Goal: Task Accomplishment & Management: Manage account settings

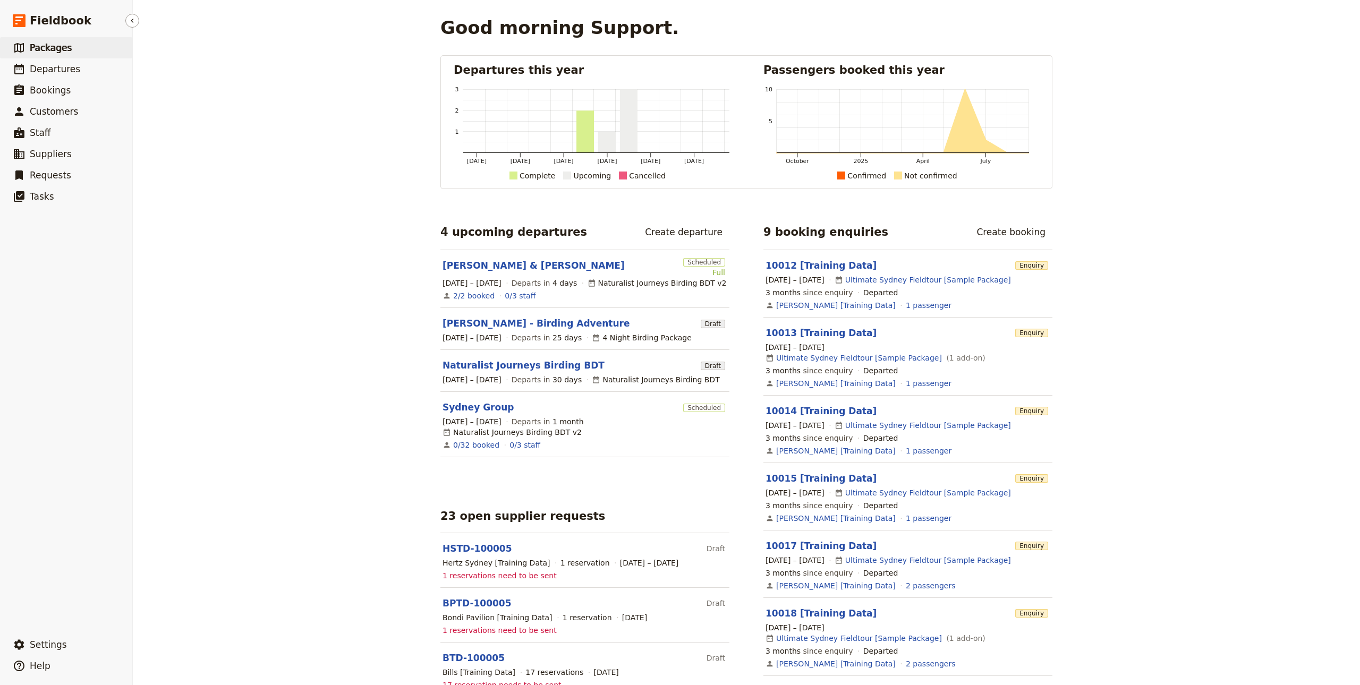
click at [48, 45] on span "Packages" at bounding box center [51, 48] width 42 height 11
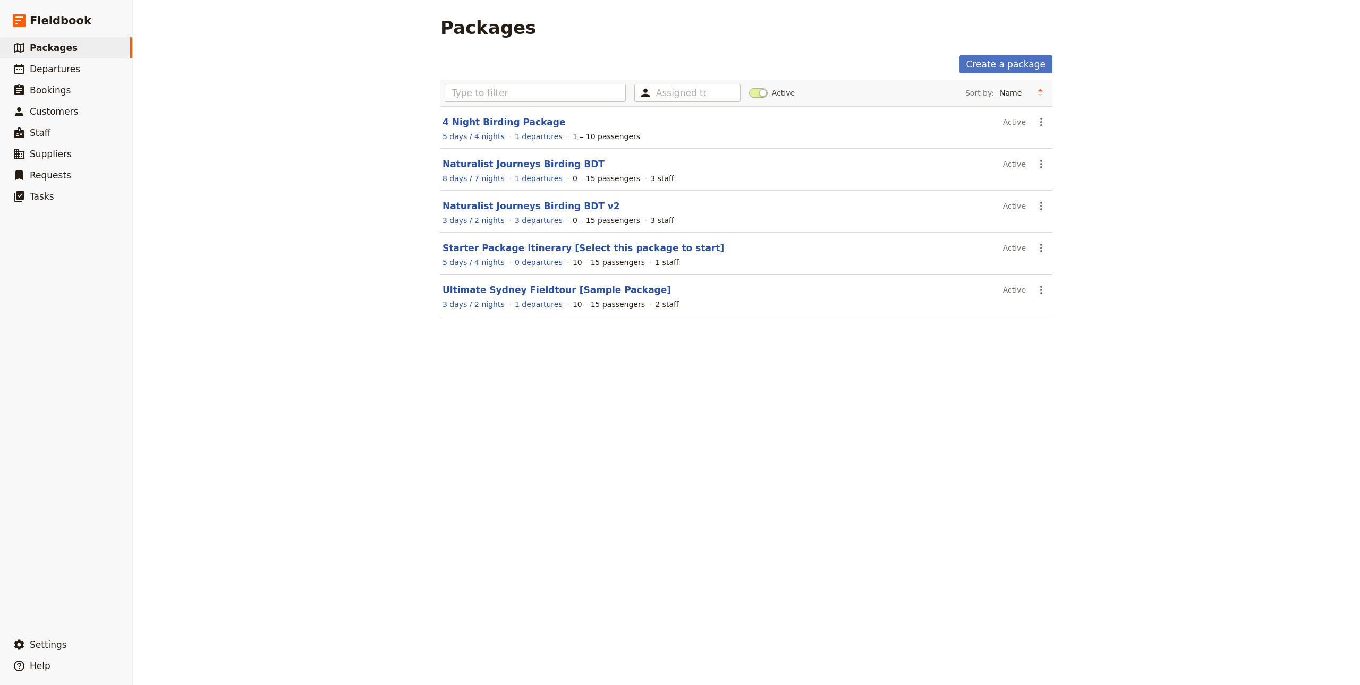
click at [495, 207] on link "Naturalist Journeys Birding BDT v2" at bounding box center [531, 206] width 177 height 11
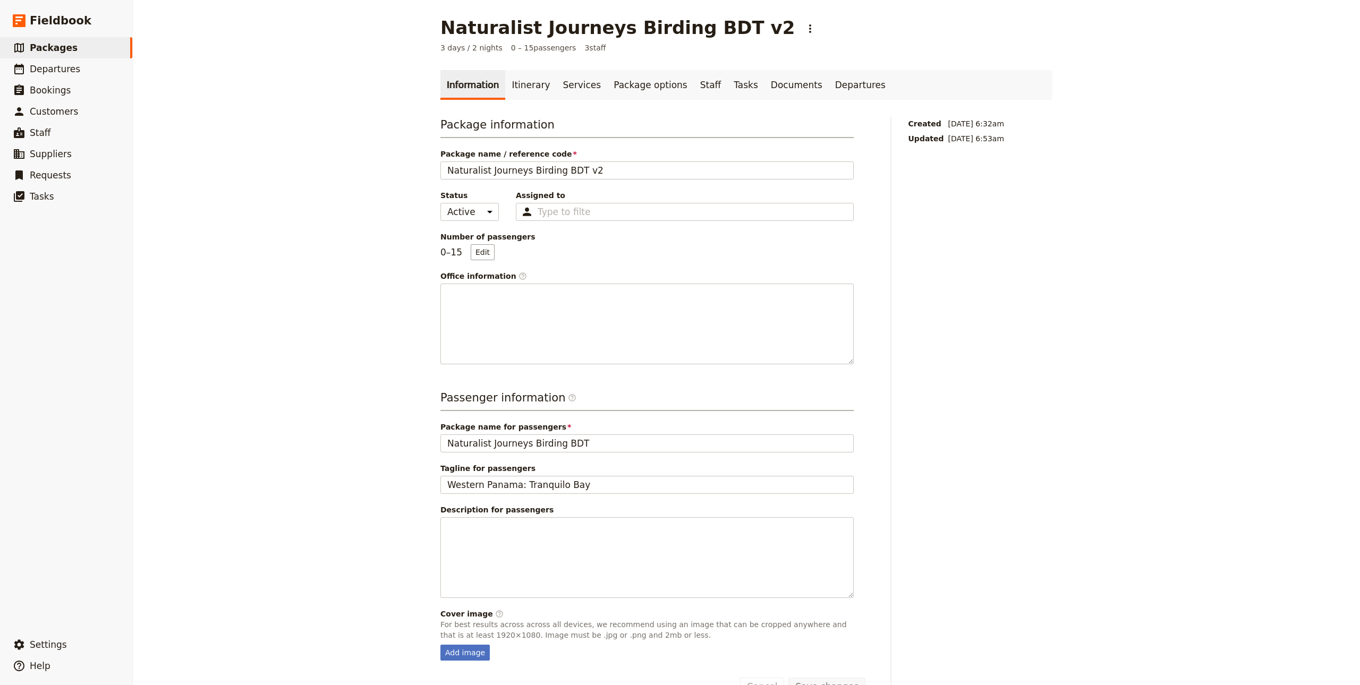
click at [489, 86] on link "Information" at bounding box center [472, 85] width 65 height 30
click at [505, 86] on link "Itinerary" at bounding box center [530, 85] width 51 height 30
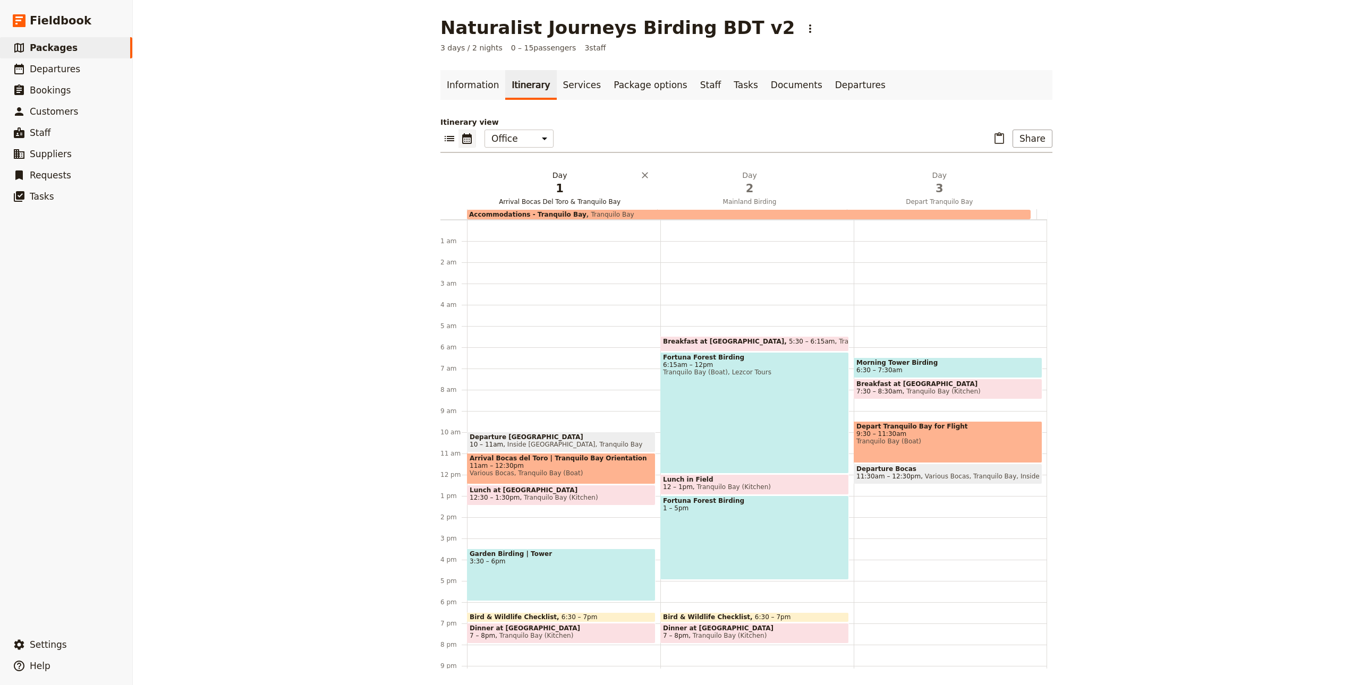
scroll to position [61, 0]
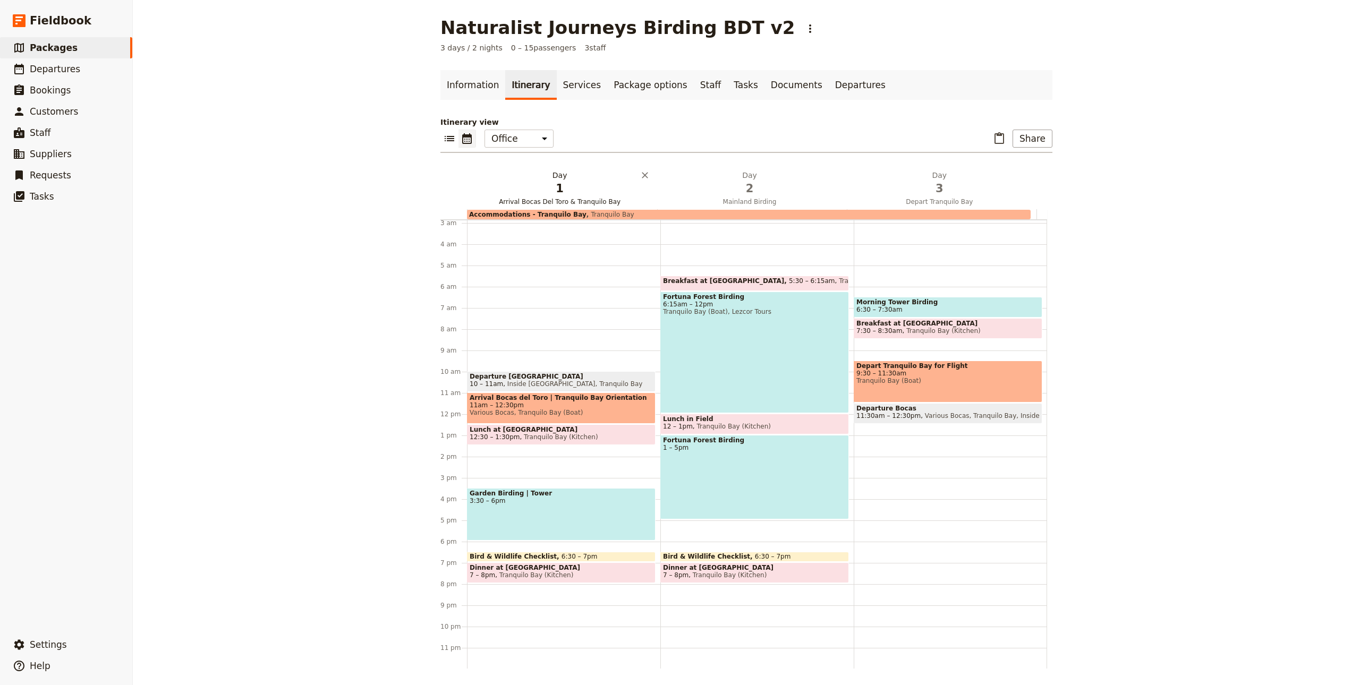
click at [569, 193] on span "1" at bounding box center [559, 189] width 177 height 16
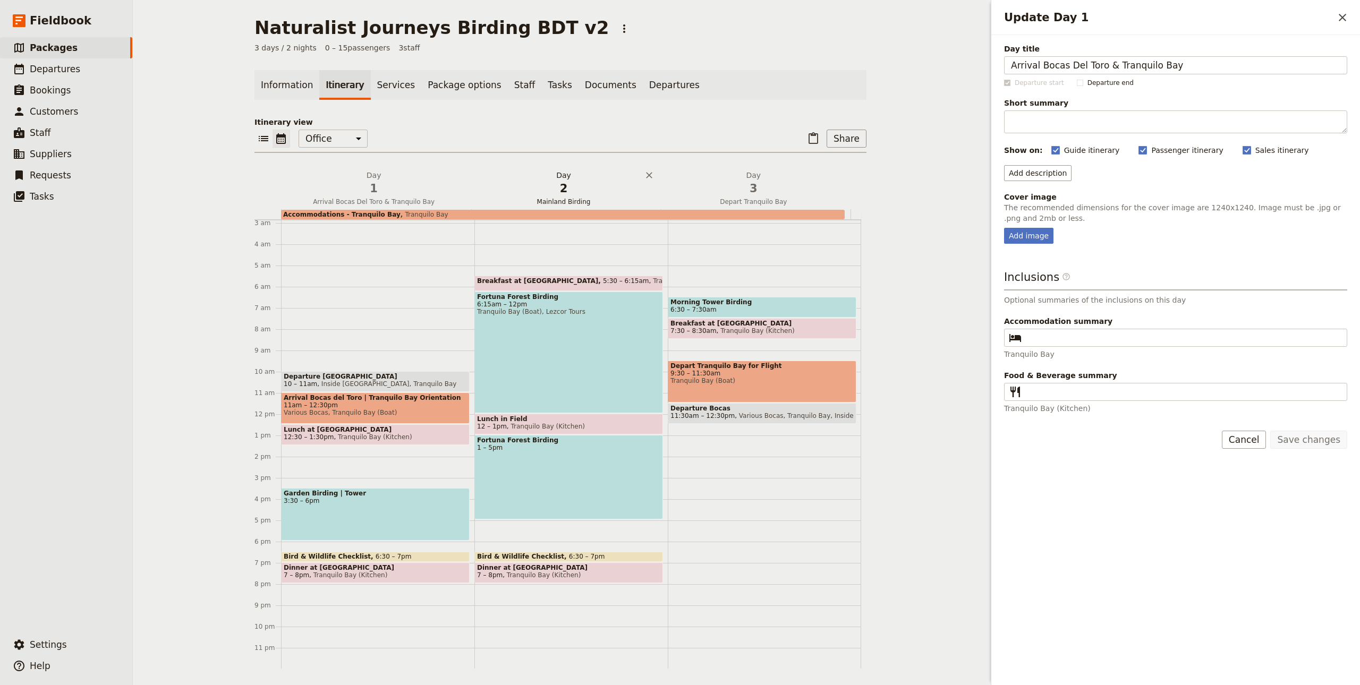
click at [550, 185] on span "2" at bounding box center [563, 189] width 177 height 16
click at [731, 199] on span "Depart Tranquilo Bay" at bounding box center [753, 202] width 185 height 9
click at [124, 52] on link "​ Packages" at bounding box center [66, 47] width 132 height 21
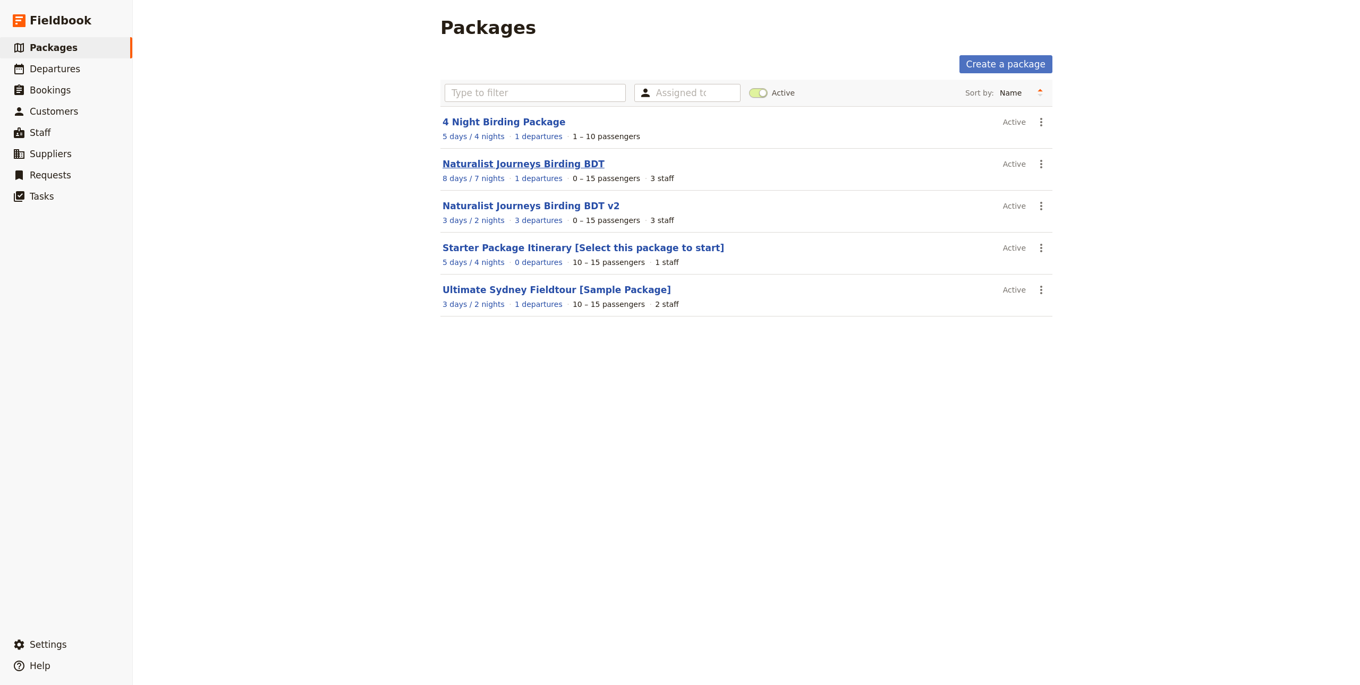
click at [521, 166] on link "Naturalist Journeys Birding BDT" at bounding box center [524, 164] width 162 height 11
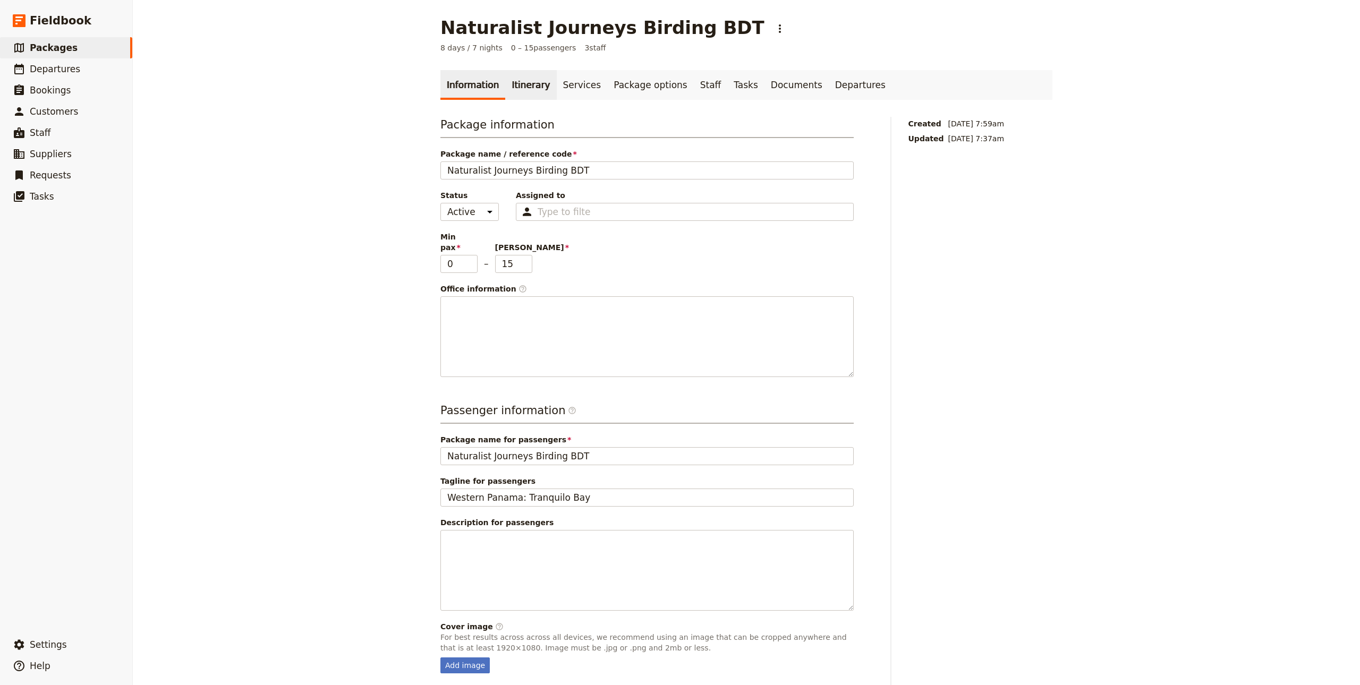
click at [516, 97] on link "Itinerary" at bounding box center [530, 85] width 51 height 30
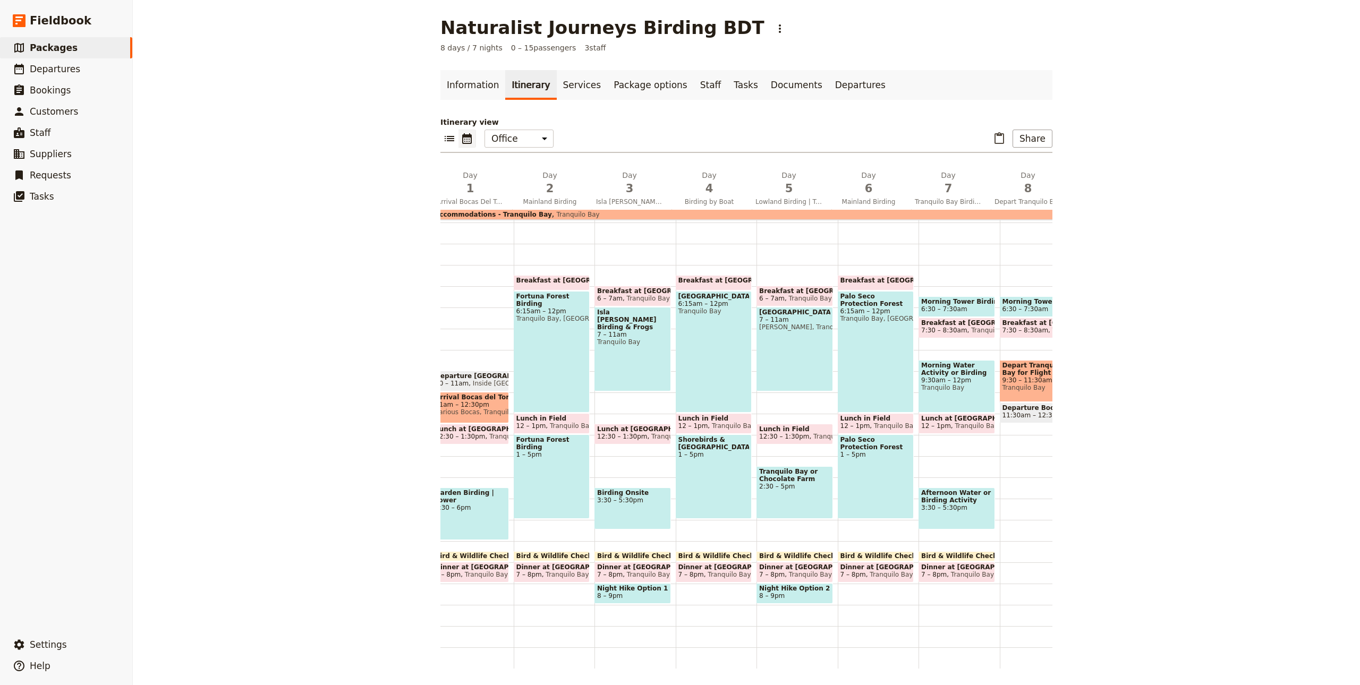
scroll to position [0, 68]
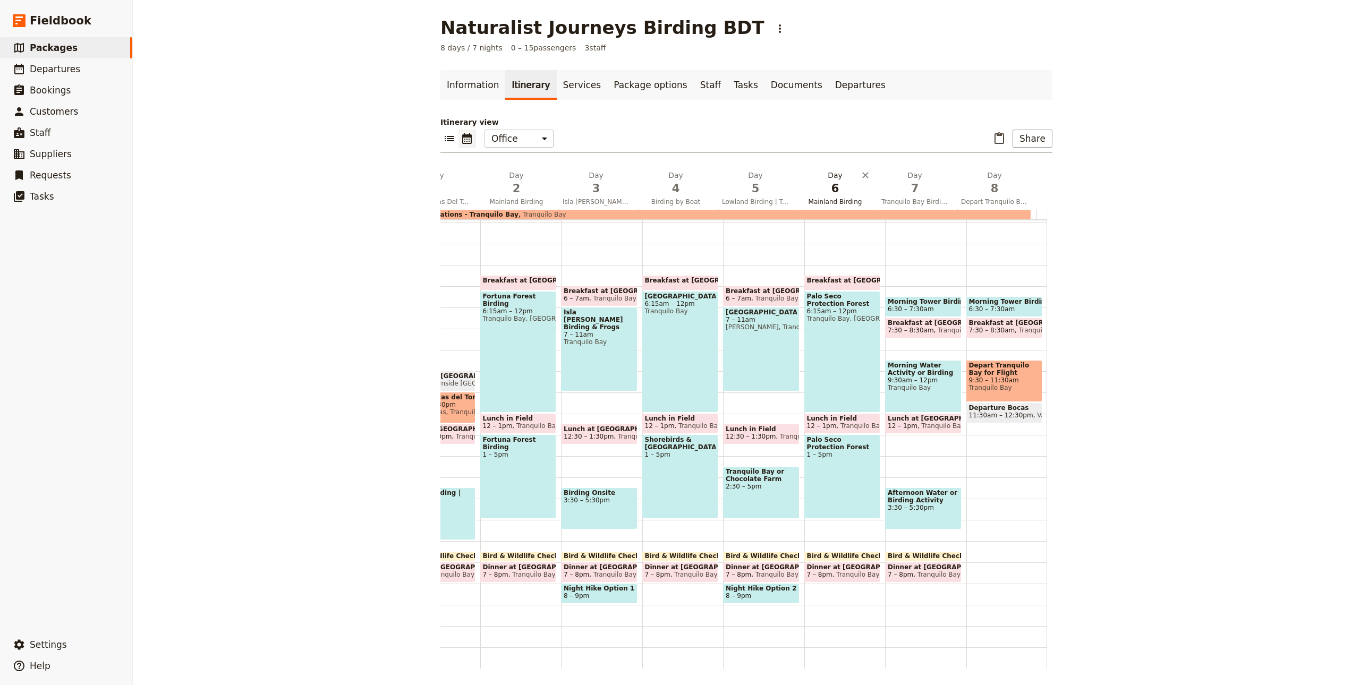
click at [833, 191] on span "6" at bounding box center [835, 189] width 67 height 16
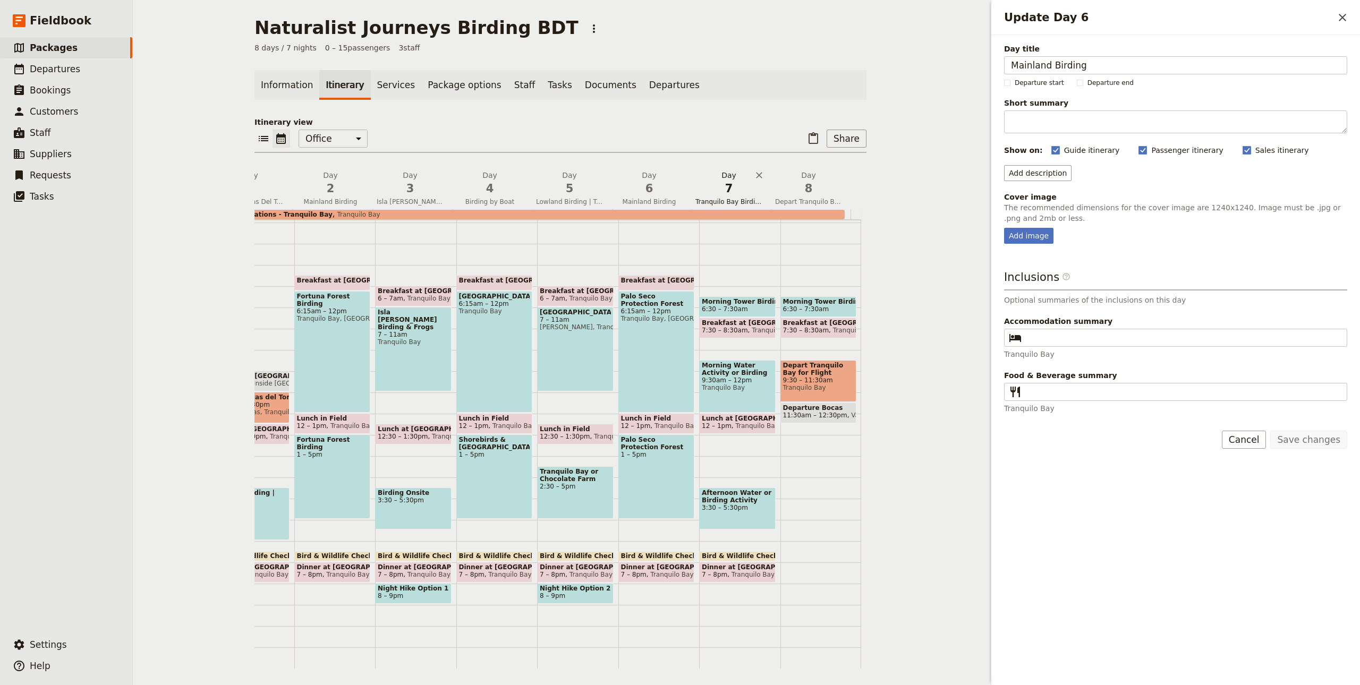
click at [722, 186] on span "7" at bounding box center [728, 189] width 67 height 16
click at [335, 187] on span "2" at bounding box center [330, 189] width 67 height 16
click at [402, 192] on span "3" at bounding box center [410, 189] width 67 height 16
click at [72, 66] on span "Departures" at bounding box center [55, 69] width 50 height 11
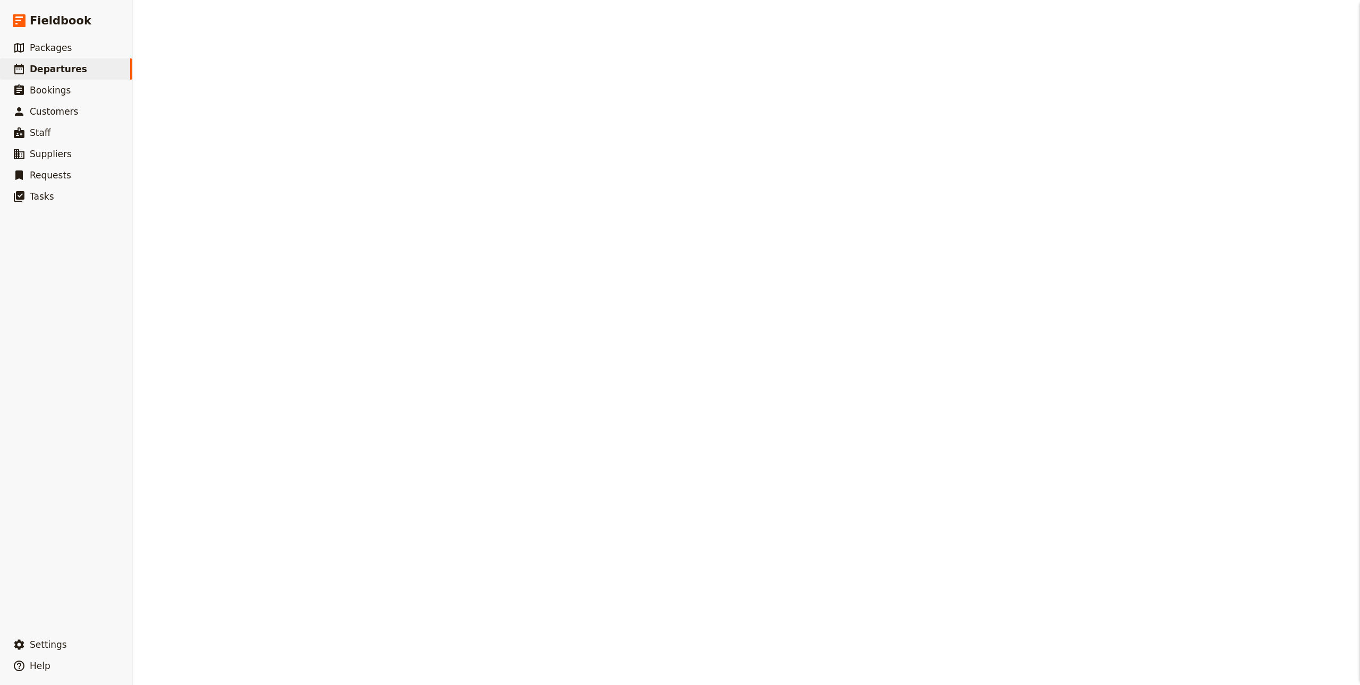
select select "CREATED_AT"
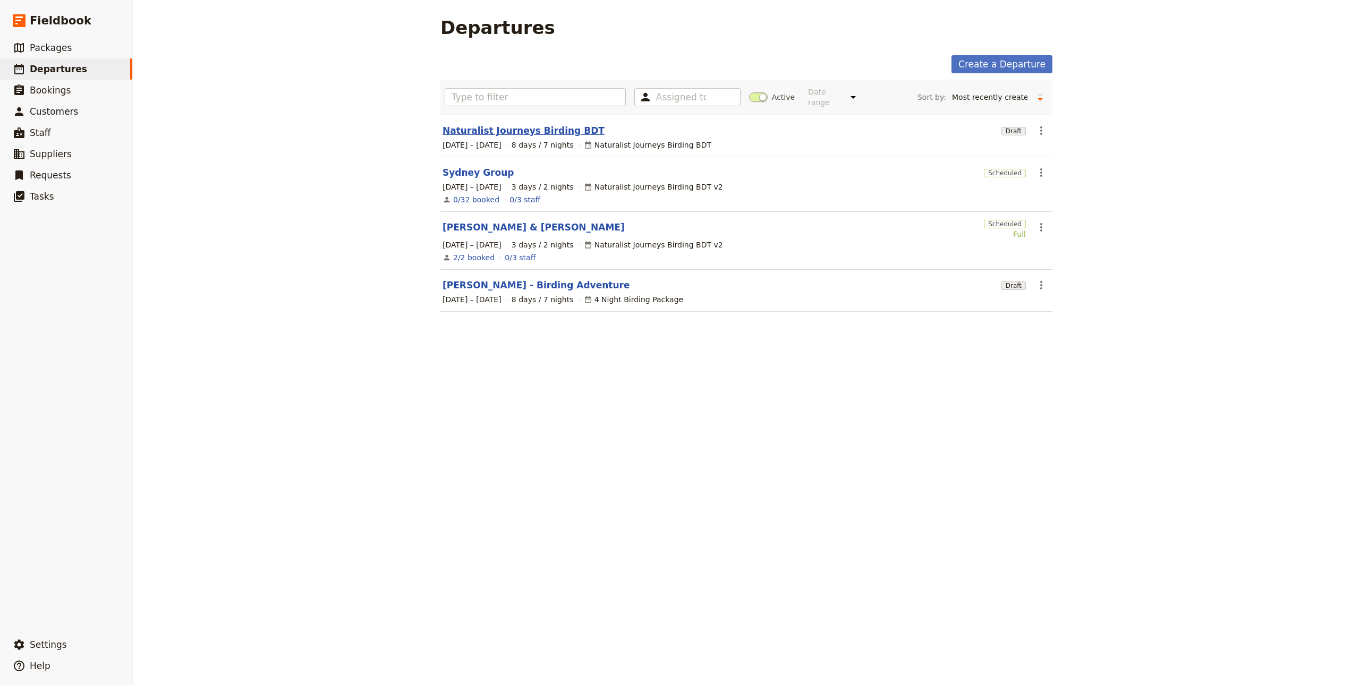
click at [506, 124] on link "Naturalist Journeys Birding BDT" at bounding box center [524, 130] width 162 height 13
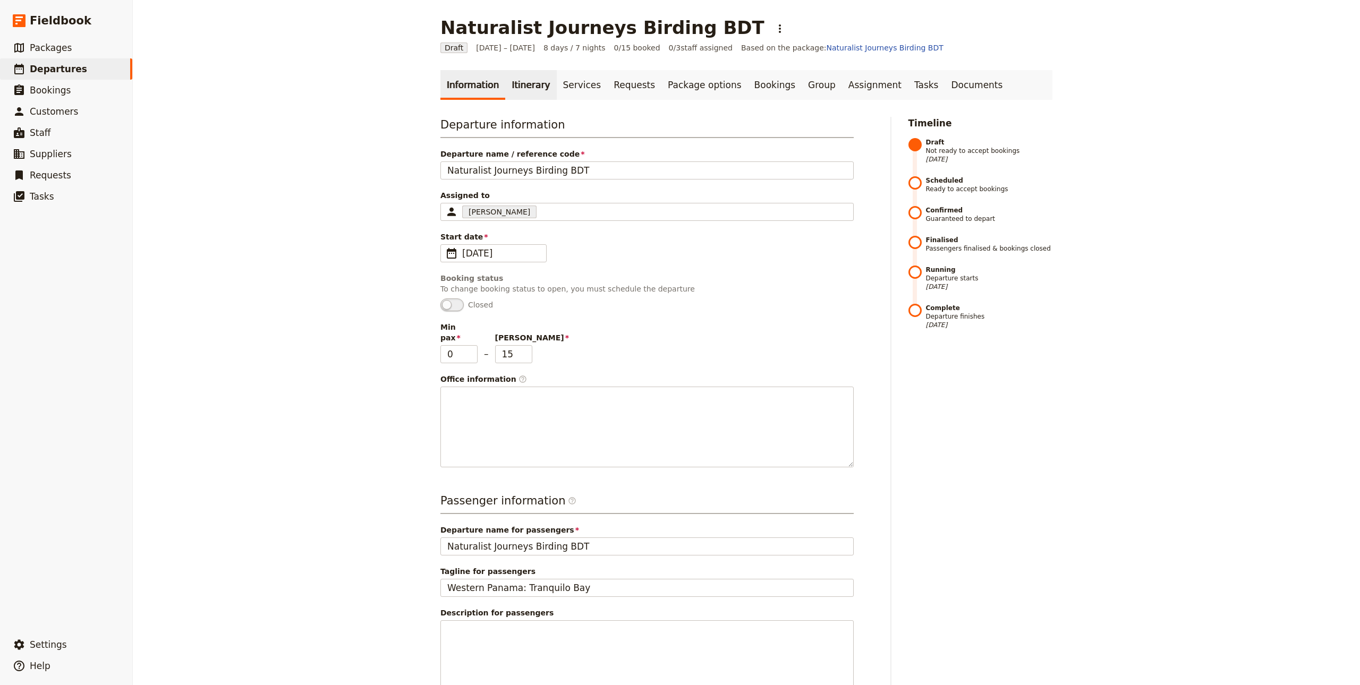
click at [520, 83] on link "Itinerary" at bounding box center [530, 85] width 51 height 30
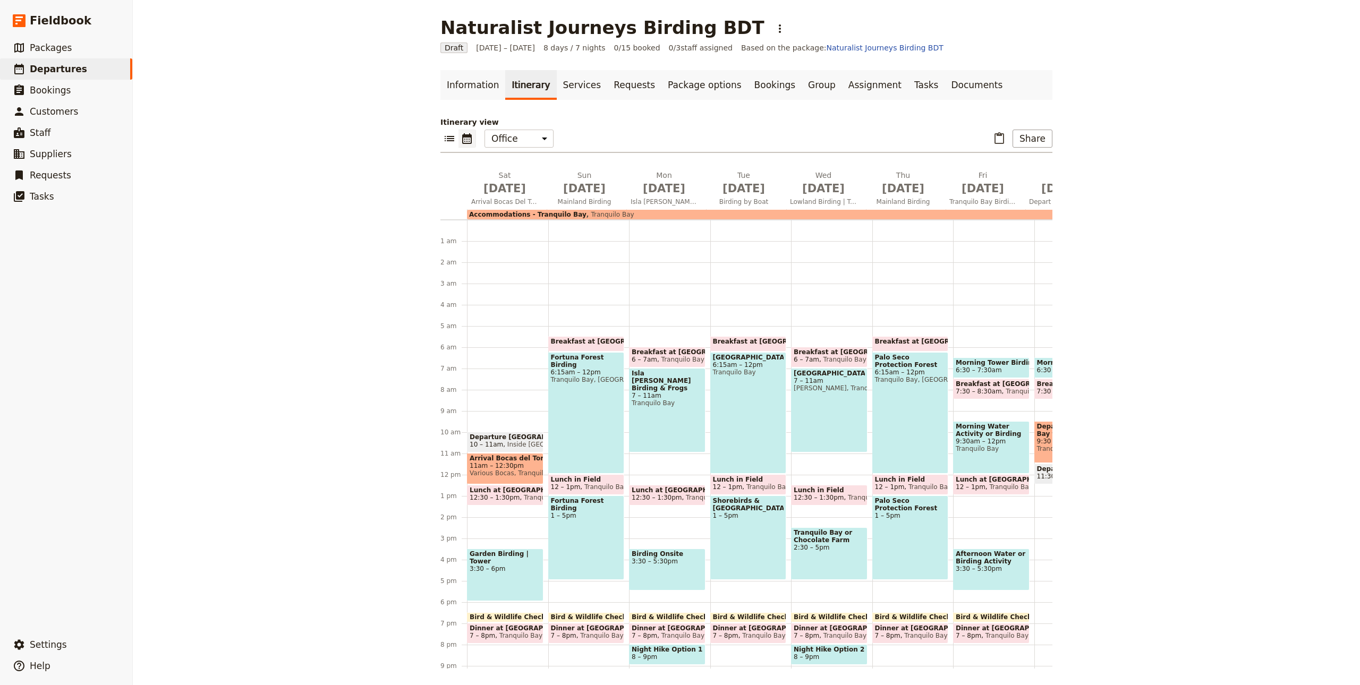
scroll to position [71, 0]
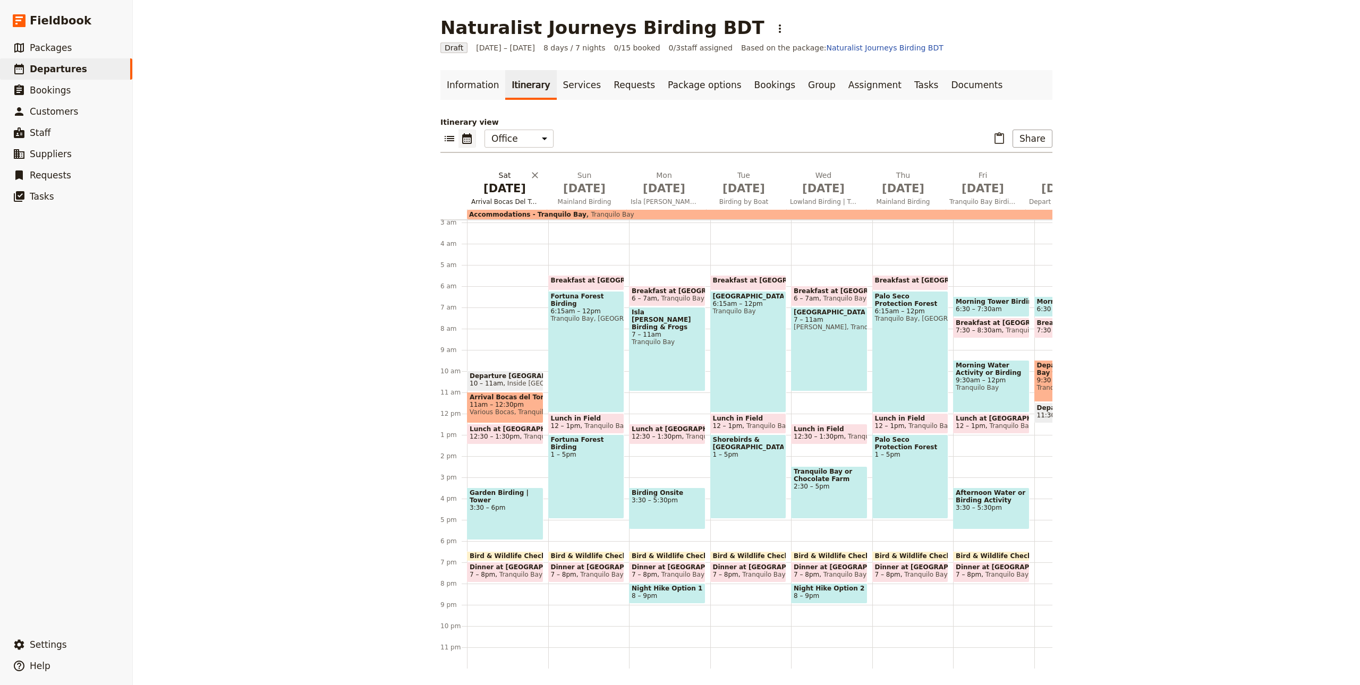
click at [505, 181] on span "[DATE]" at bounding box center [504, 189] width 67 height 16
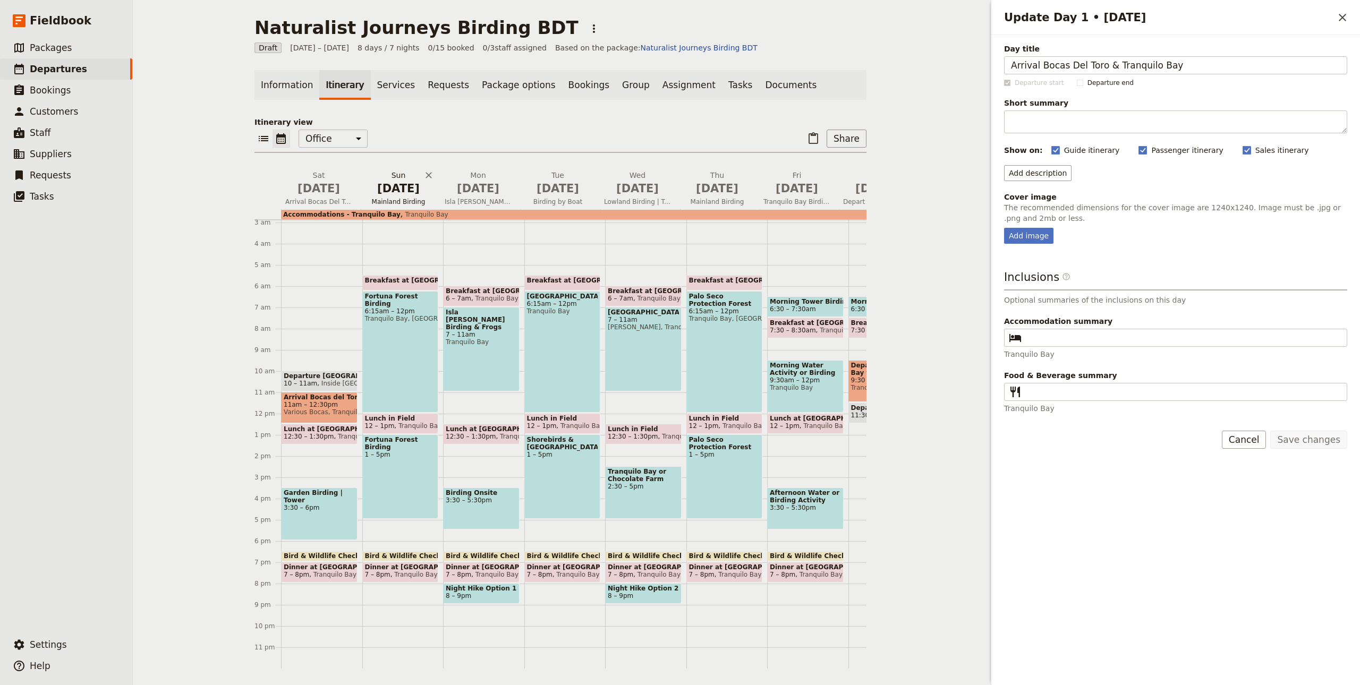
click at [398, 188] on span "[DATE]" at bounding box center [398, 189] width 67 height 16
click at [470, 198] on span "Isla [PERSON_NAME] | Birding Onsite" at bounding box center [477, 202] width 75 height 9
click at [293, 78] on link "Information" at bounding box center [286, 85] width 65 height 30
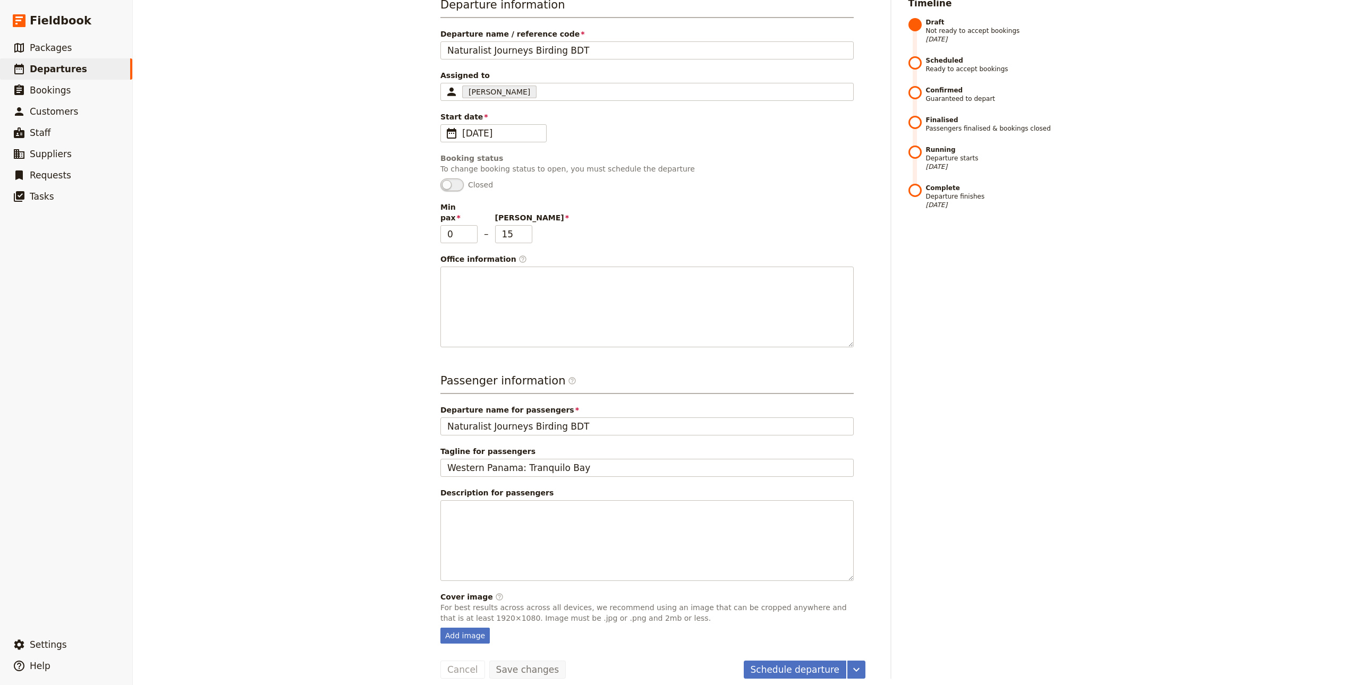
scroll to position [122, 0]
click at [60, 47] on span "Packages" at bounding box center [51, 48] width 42 height 11
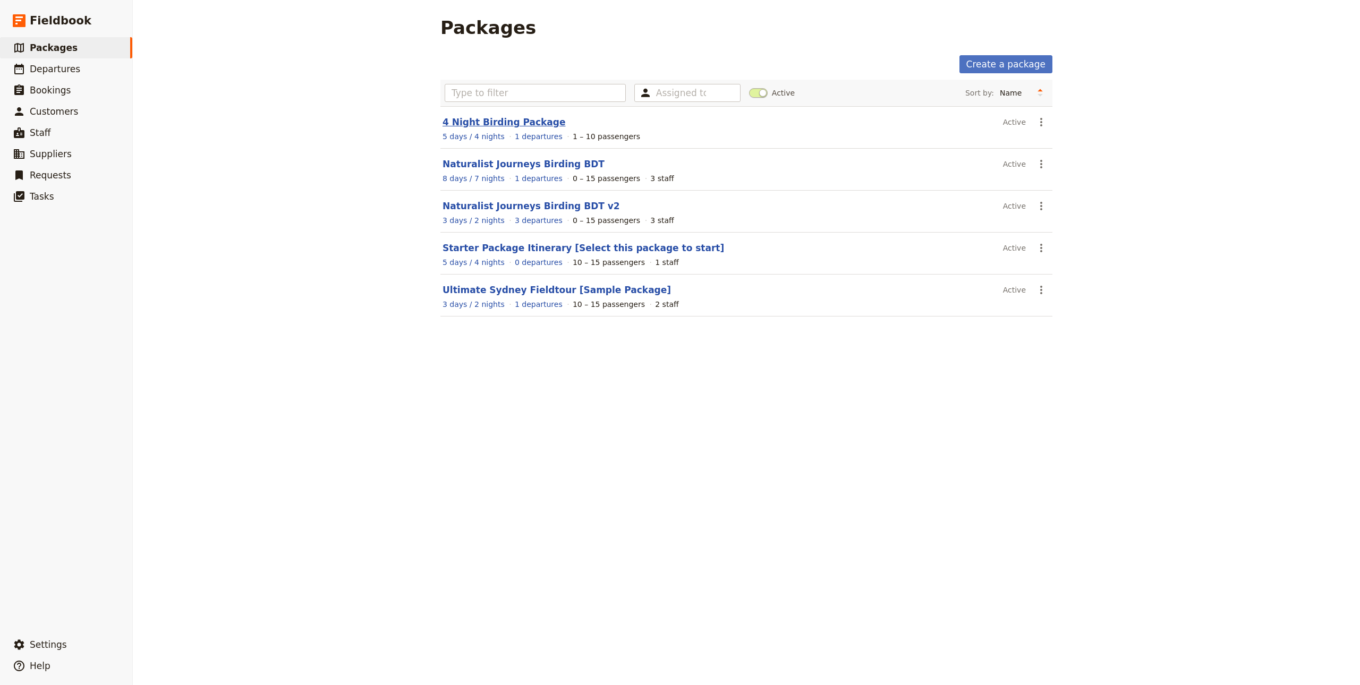
click at [473, 122] on link "4 Night Birding Package" at bounding box center [504, 122] width 123 height 11
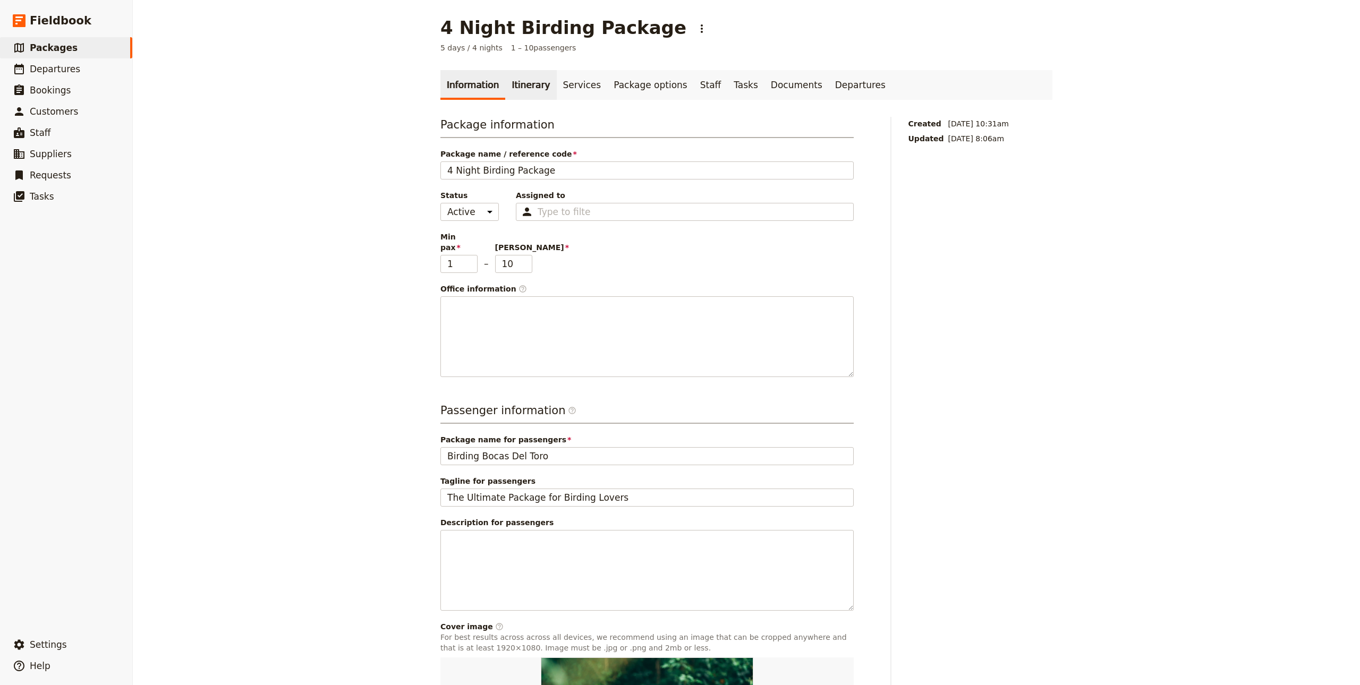
click at [507, 79] on link "Itinerary" at bounding box center [530, 85] width 51 height 30
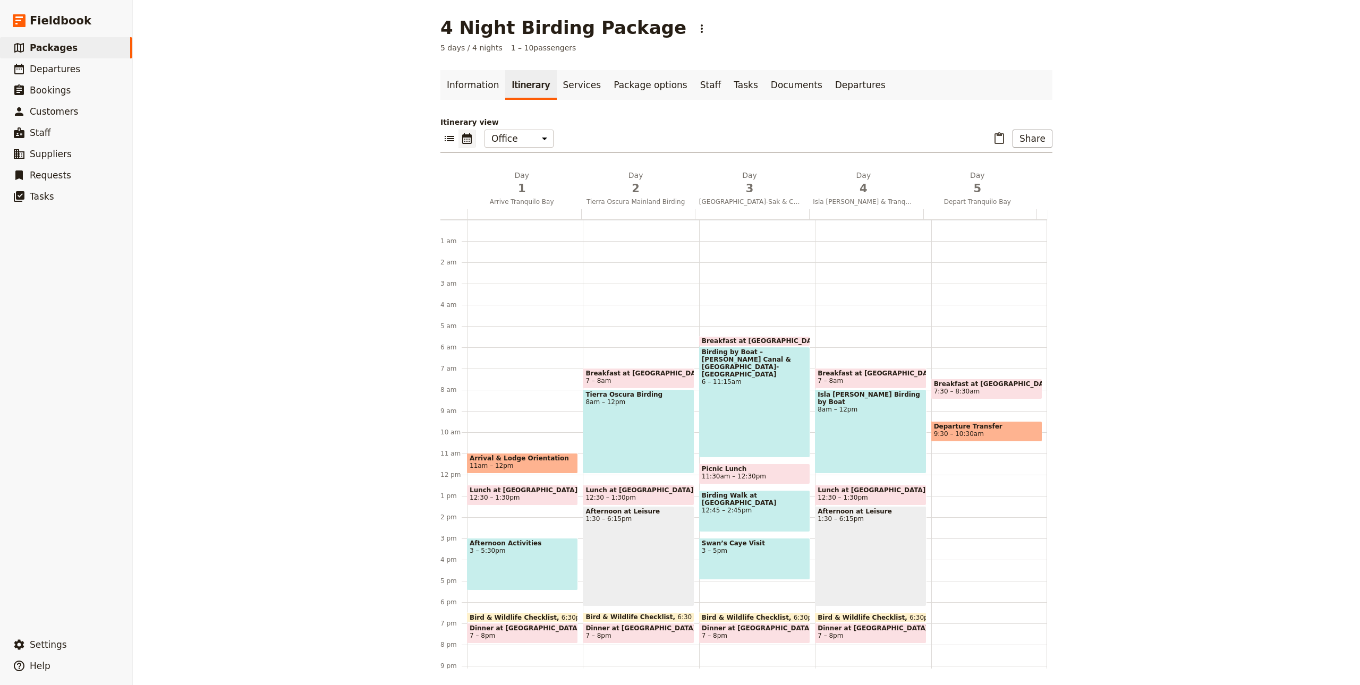
scroll to position [61, 0]
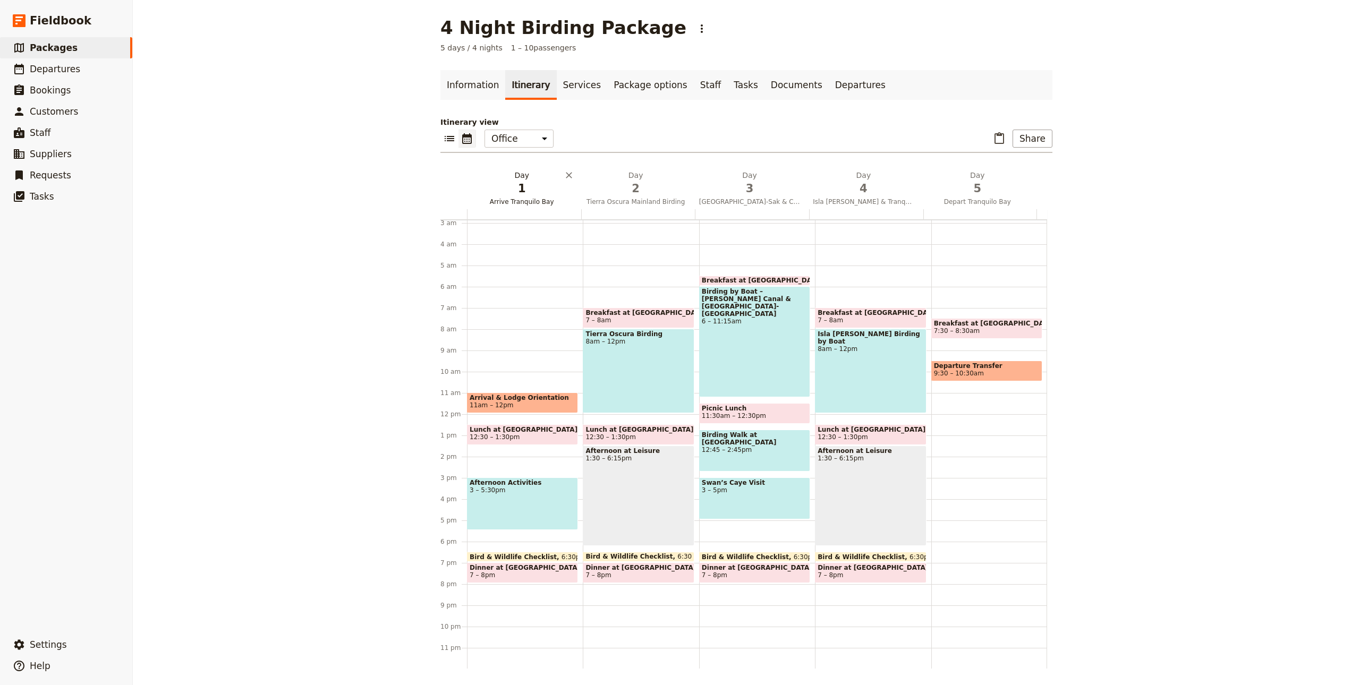
click at [516, 181] on span "1" at bounding box center [521, 189] width 101 height 16
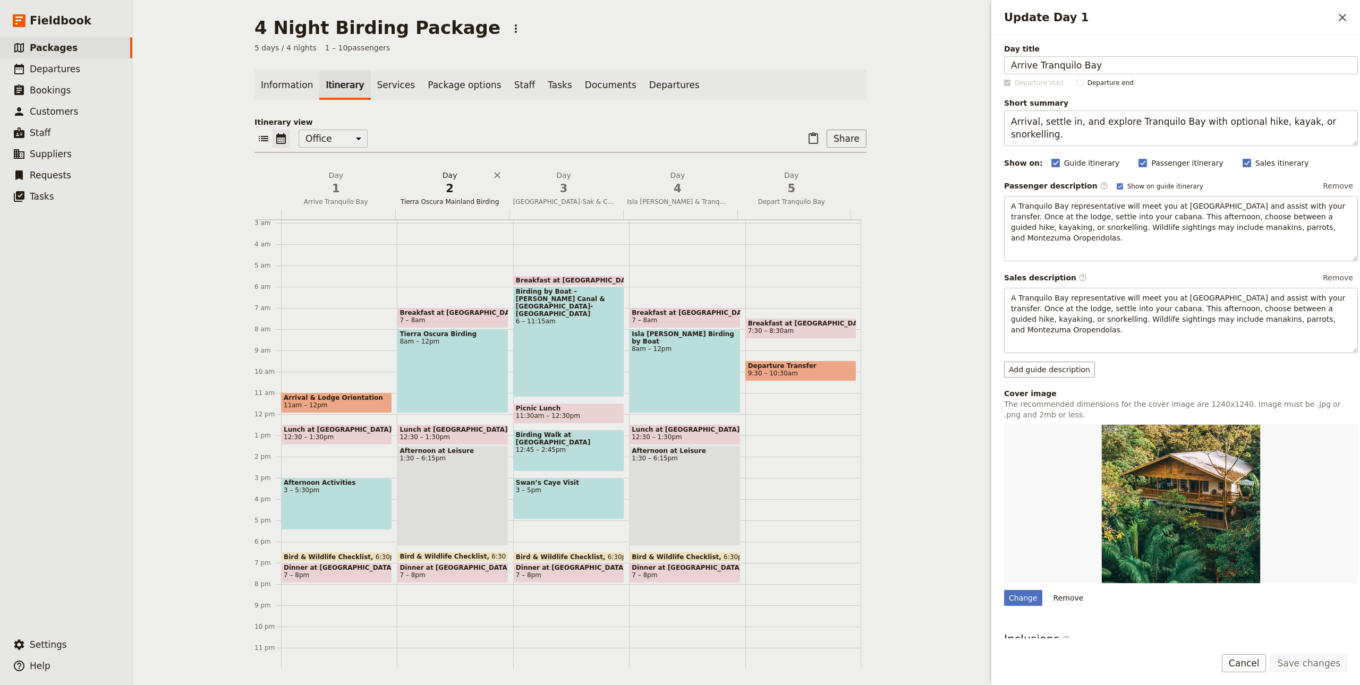
click at [423, 182] on span "2" at bounding box center [449, 189] width 101 height 16
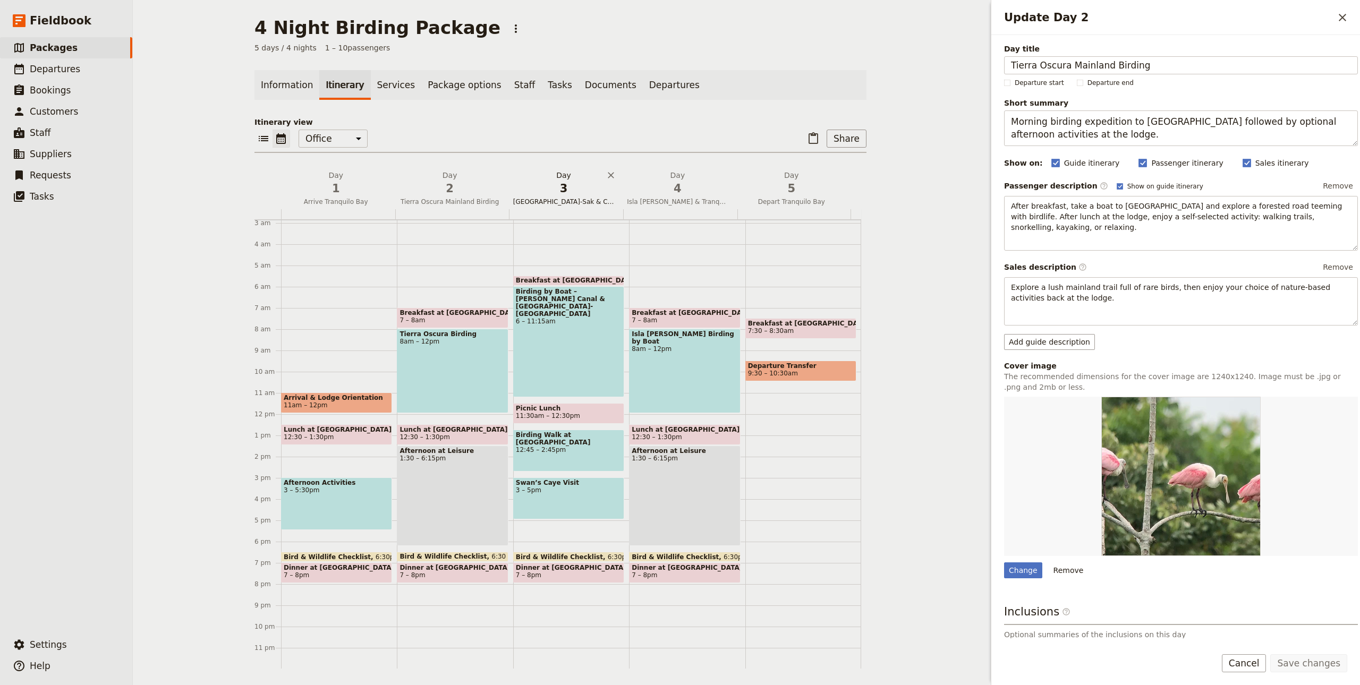
click at [564, 187] on span "3" at bounding box center [563, 189] width 101 height 16
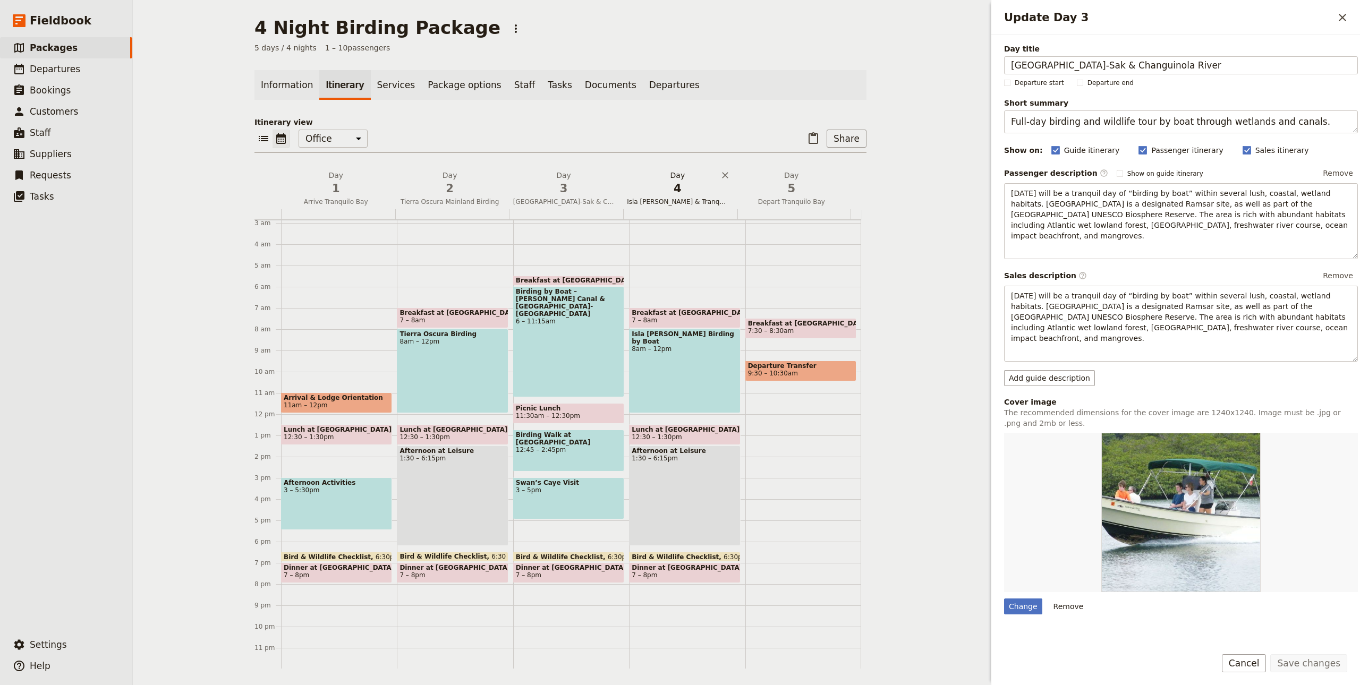
click at [644, 192] on span "4" at bounding box center [677, 189] width 101 height 16
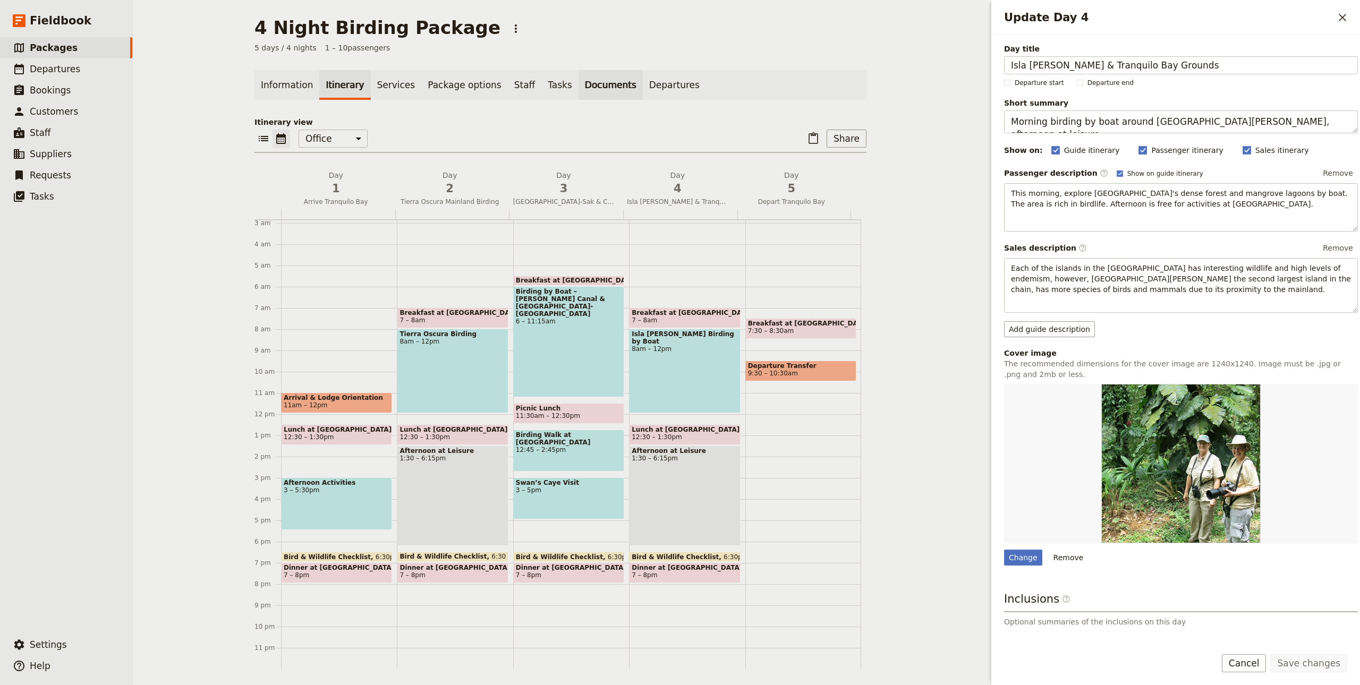
click at [596, 83] on link "Documents" at bounding box center [611, 85] width 64 height 30
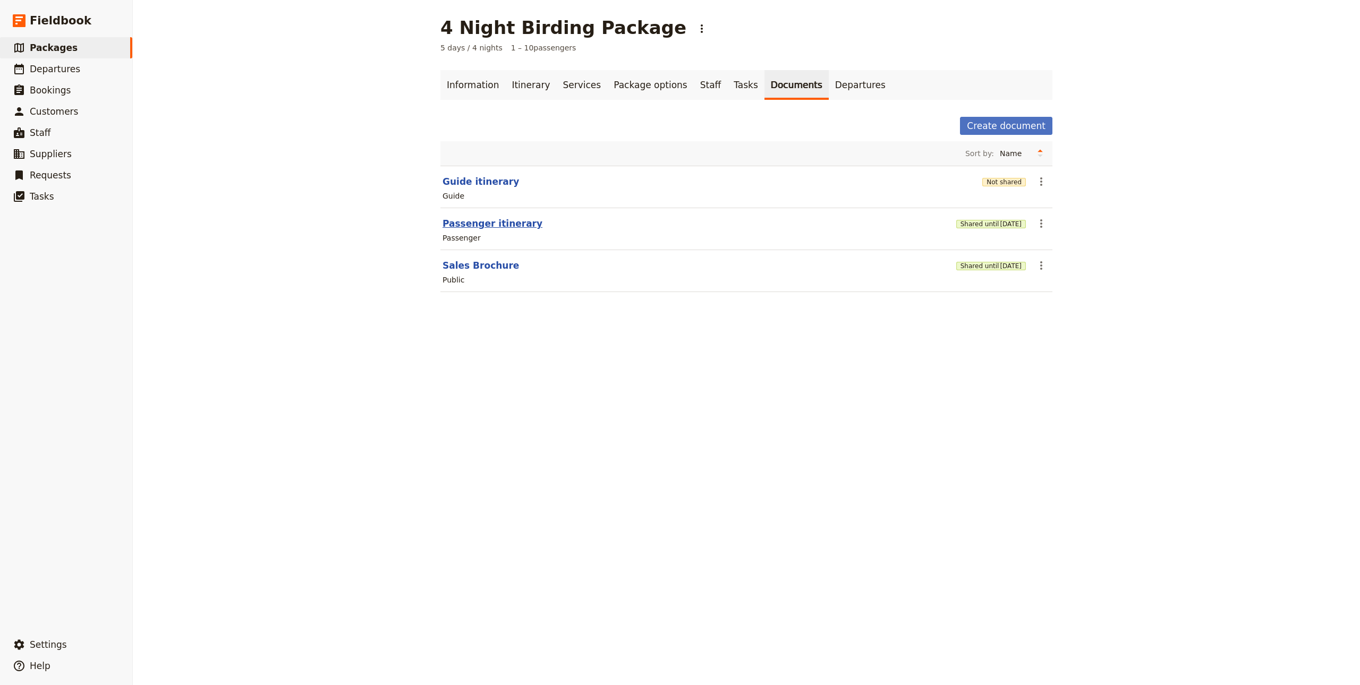
click at [488, 221] on button "Passenger itinerary" at bounding box center [493, 223] width 100 height 13
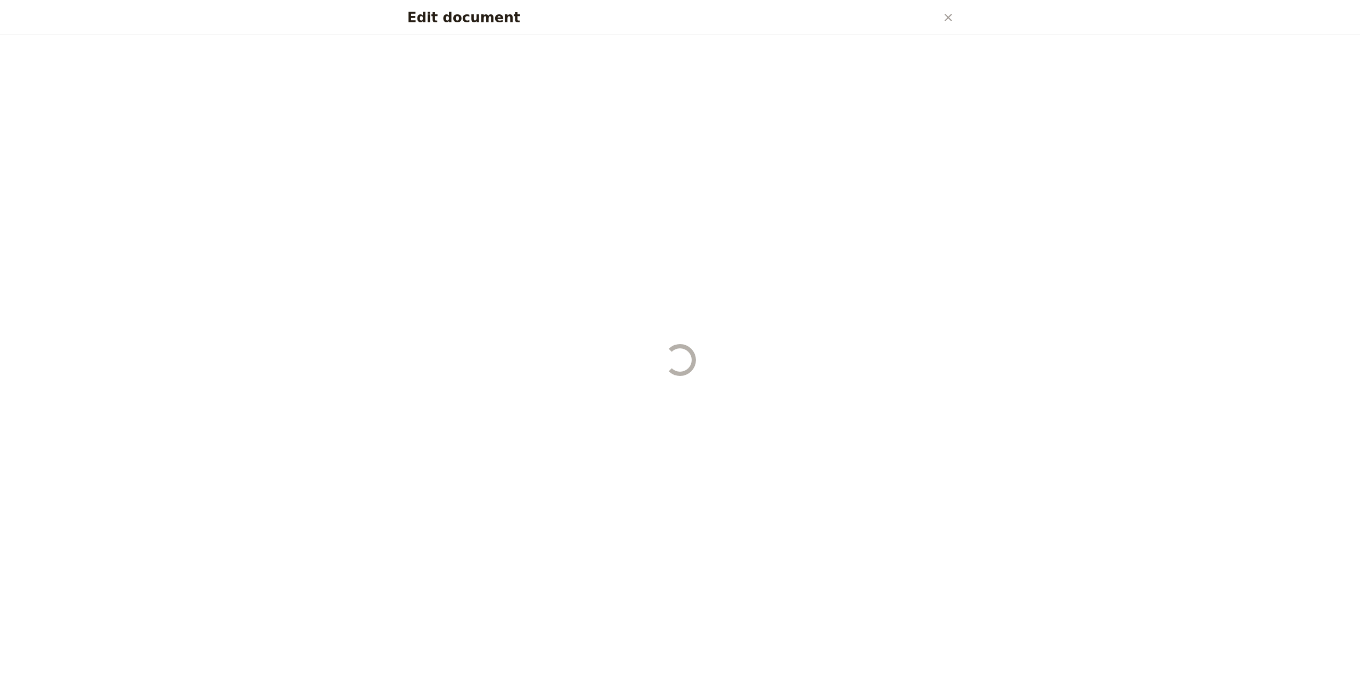
select select "PASSENGER"
select select "RUN_SHEET"
select select "DEFAULT"
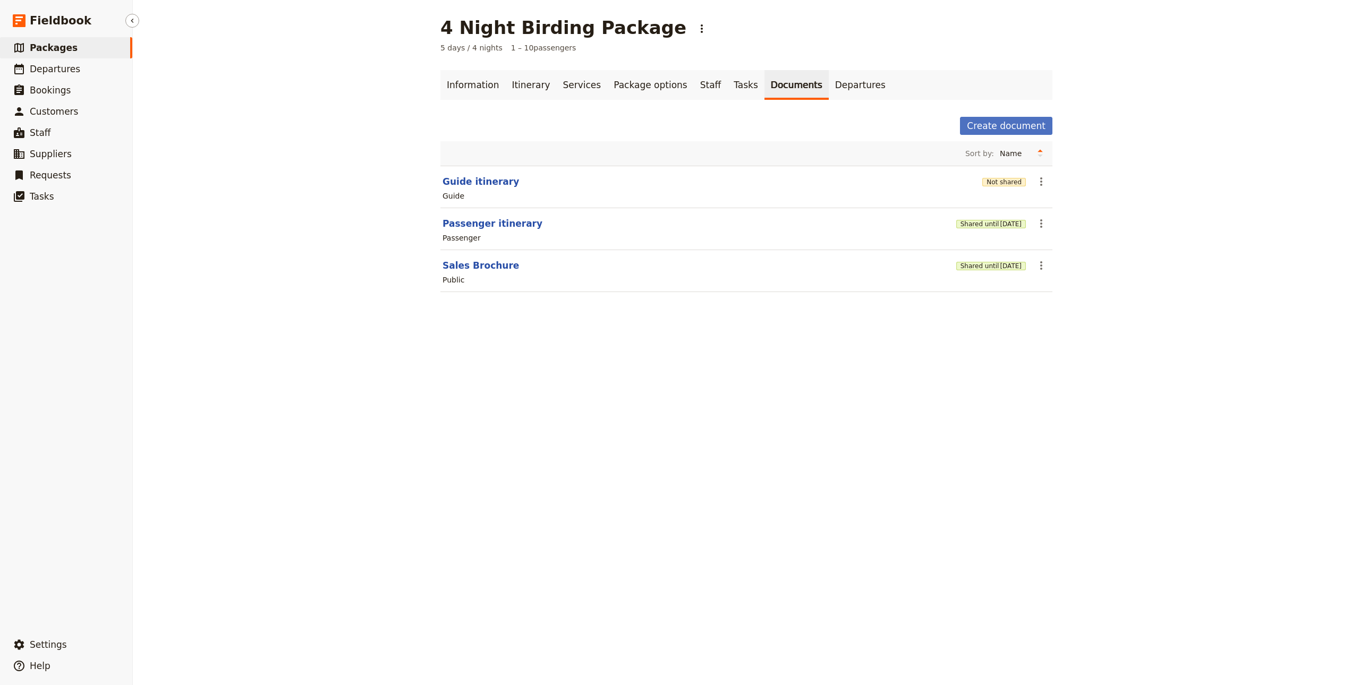
click at [90, 54] on link "​ Packages" at bounding box center [66, 47] width 132 height 21
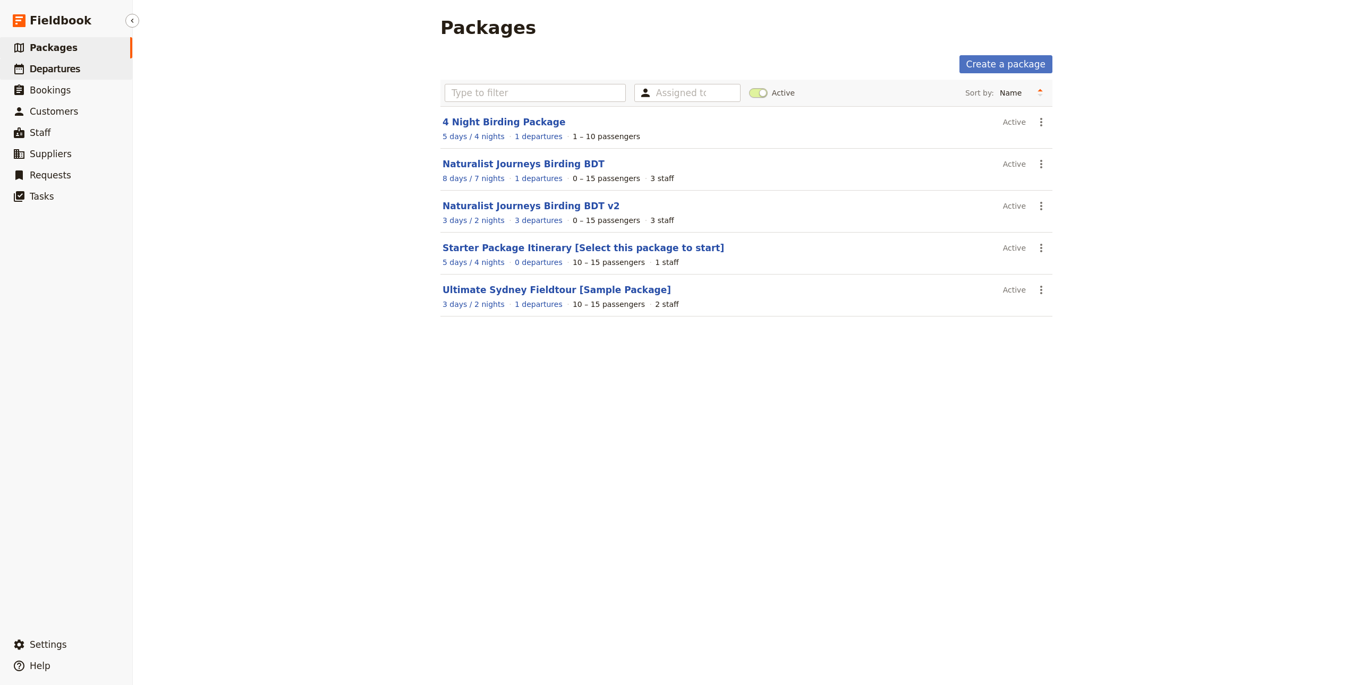
click at [49, 61] on link "​ Departures" at bounding box center [66, 68] width 132 height 21
select select "CREATED_AT"
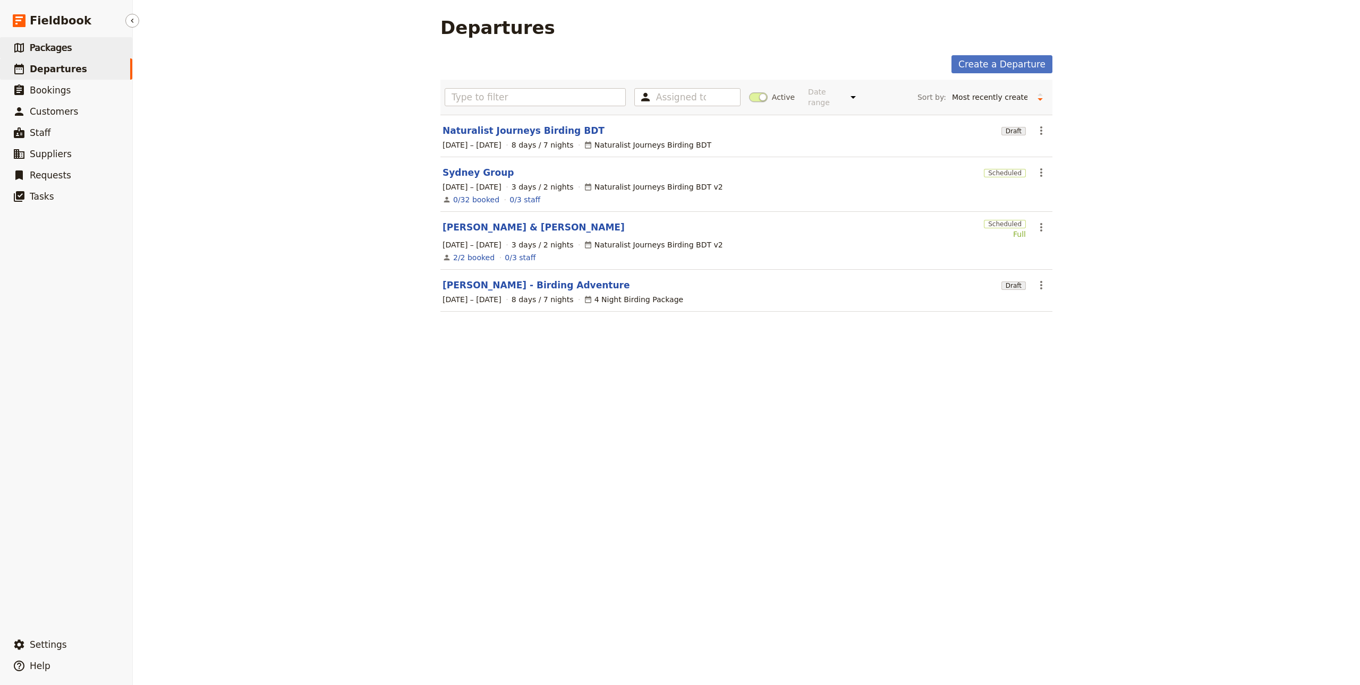
click at [66, 38] on link "​ Packages" at bounding box center [66, 47] width 132 height 21
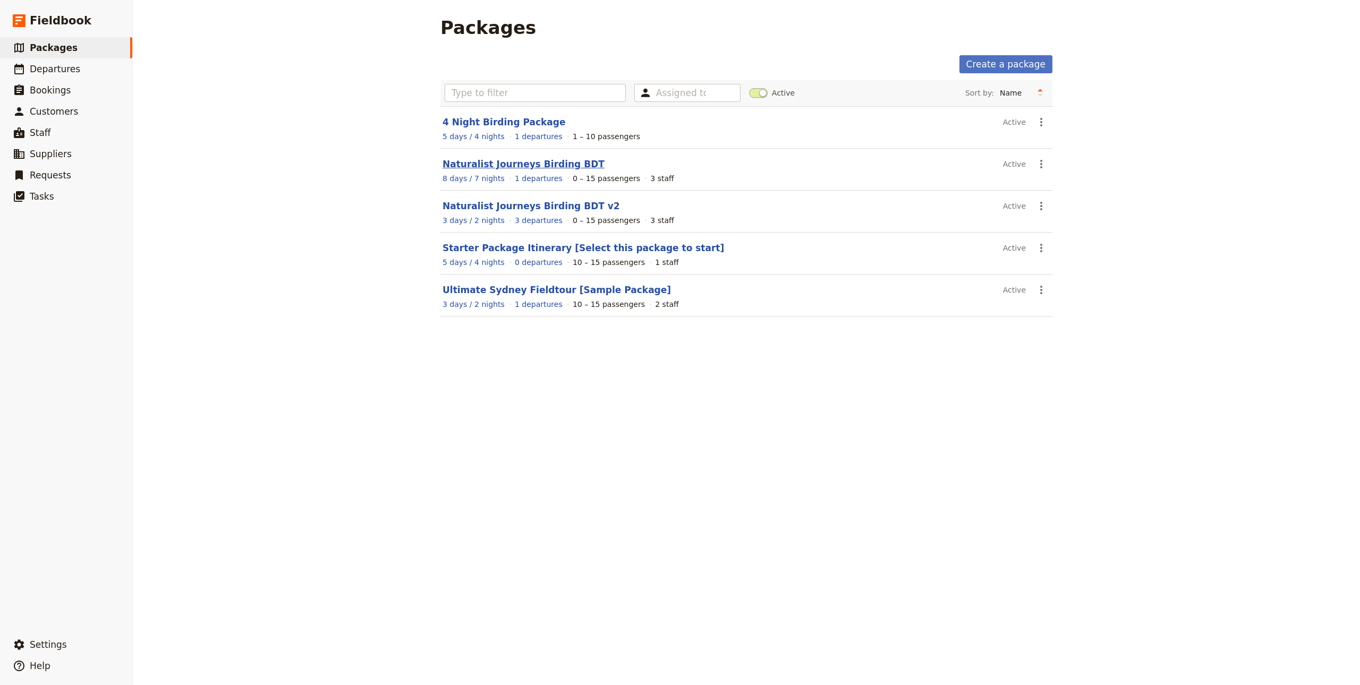
click at [522, 163] on link "Naturalist Journeys Birding BDT" at bounding box center [524, 164] width 162 height 11
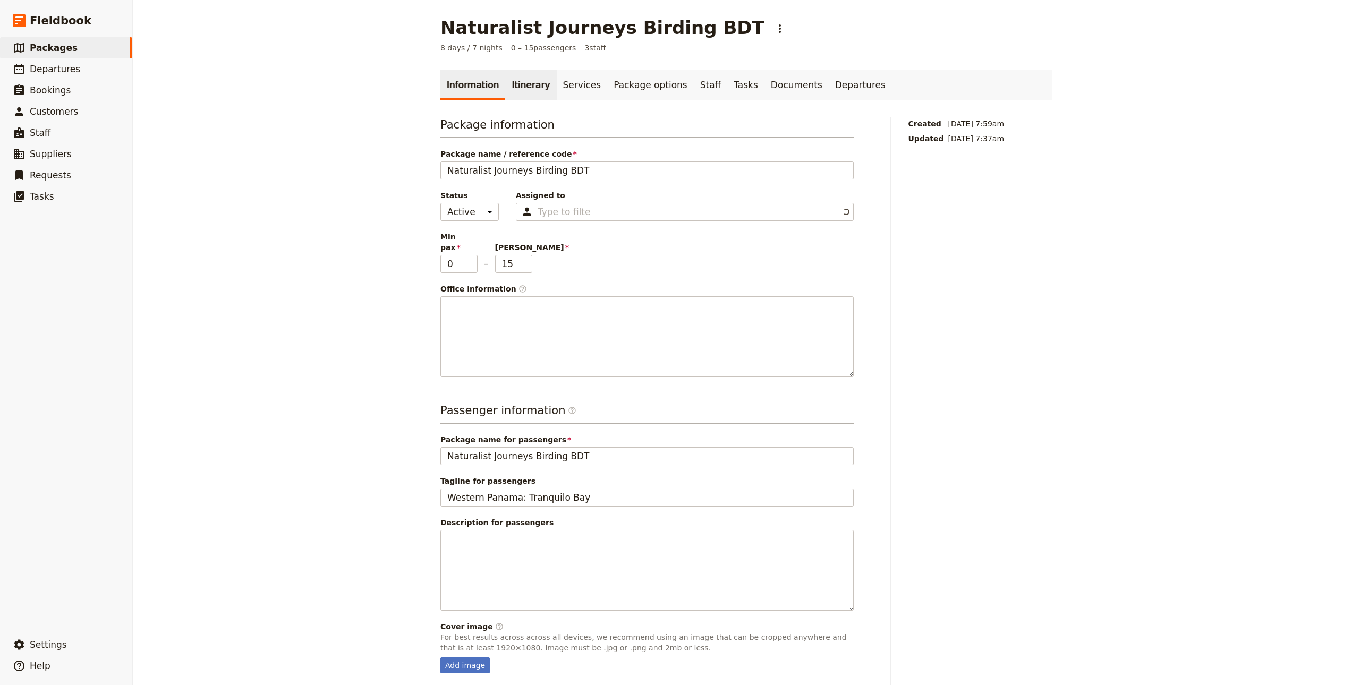
click at [505, 83] on link "Itinerary" at bounding box center [530, 85] width 51 height 30
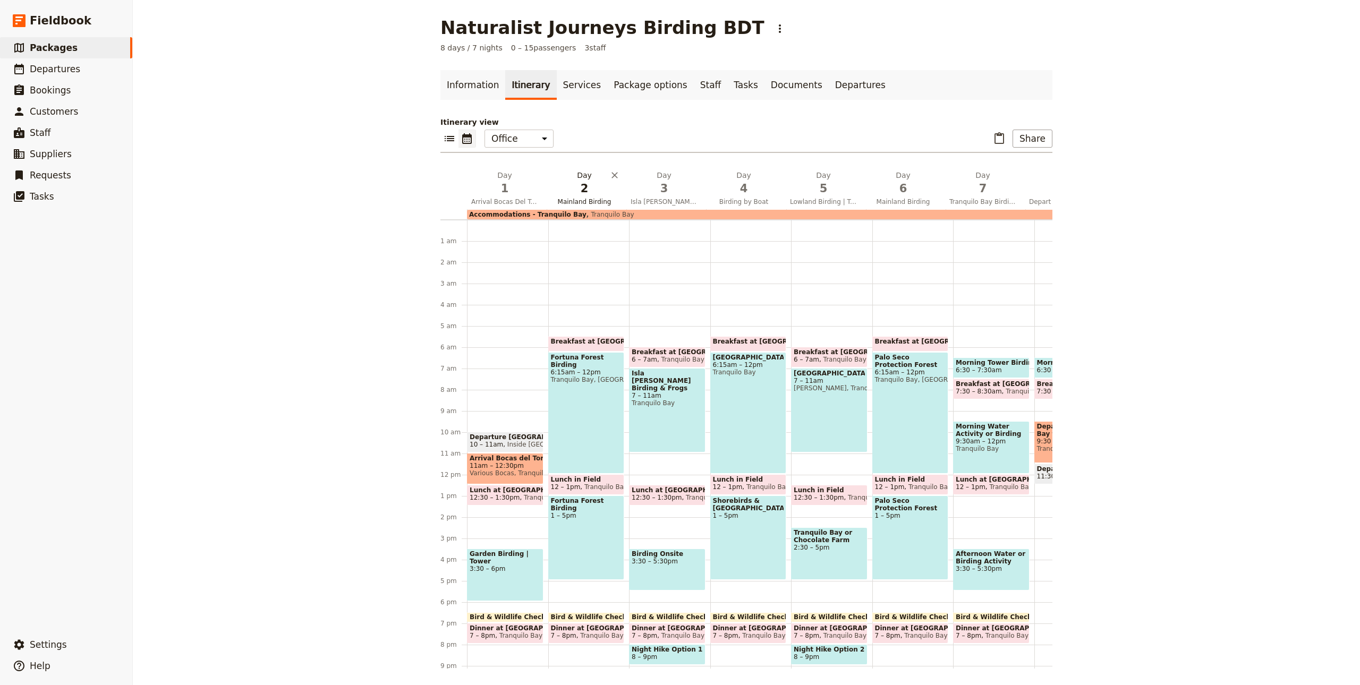
scroll to position [71, 0]
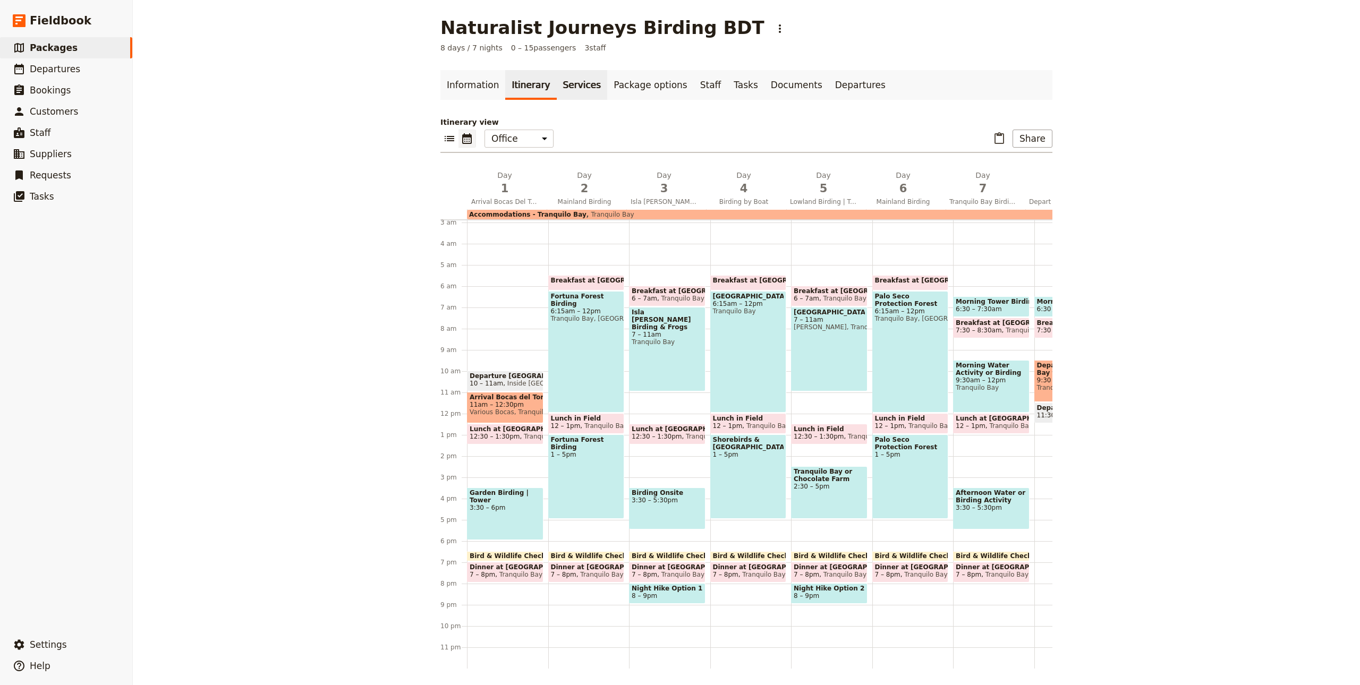
click at [568, 83] on link "Services" at bounding box center [582, 85] width 51 height 30
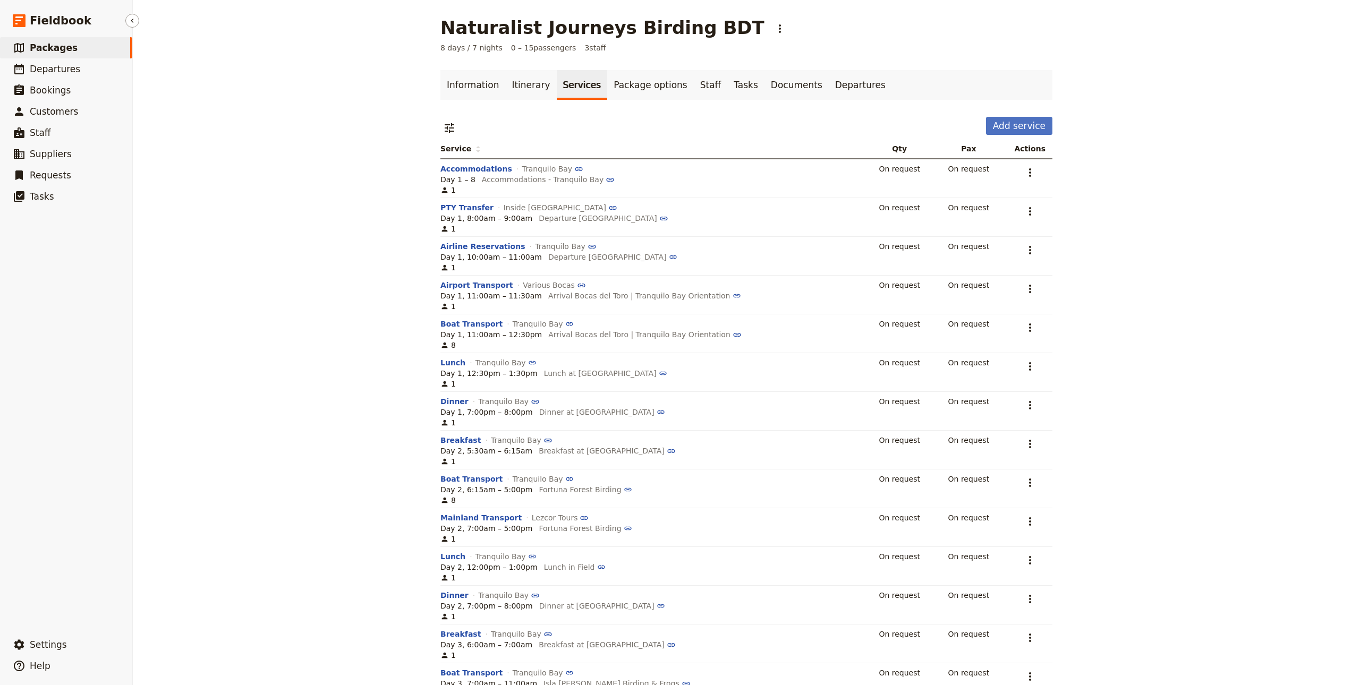
click at [75, 45] on link "​ Packages" at bounding box center [66, 47] width 132 height 21
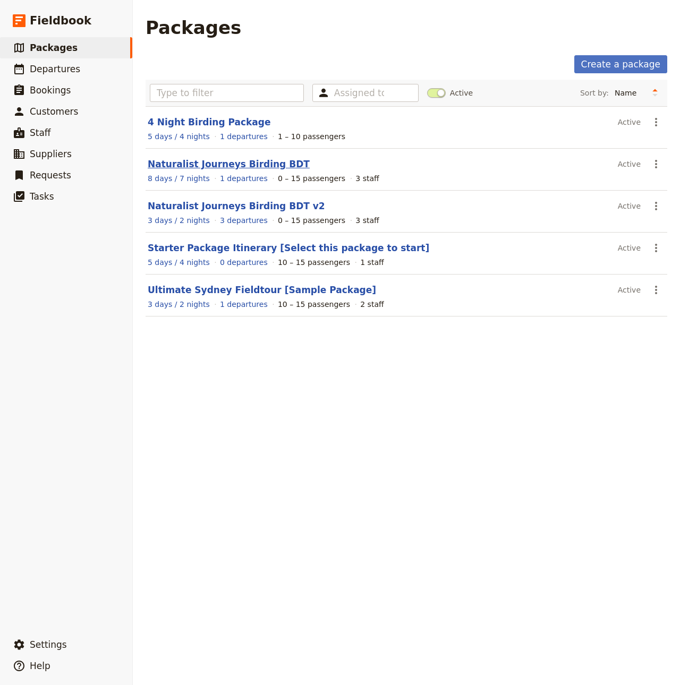
click at [270, 163] on link "Naturalist Journeys Birding BDT" at bounding box center [229, 164] width 162 height 11
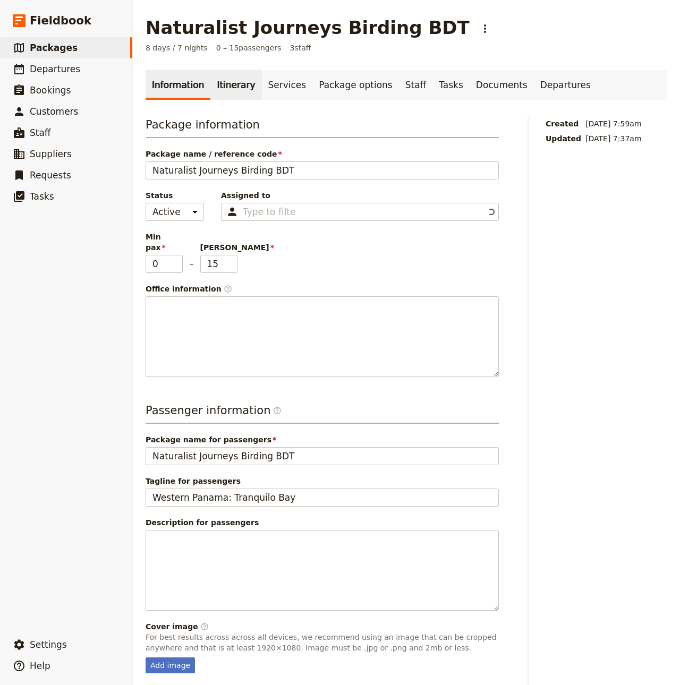
type input "685a781ae99fc7b1406cacf4"
click at [215, 82] on link "Itinerary" at bounding box center [235, 85] width 51 height 30
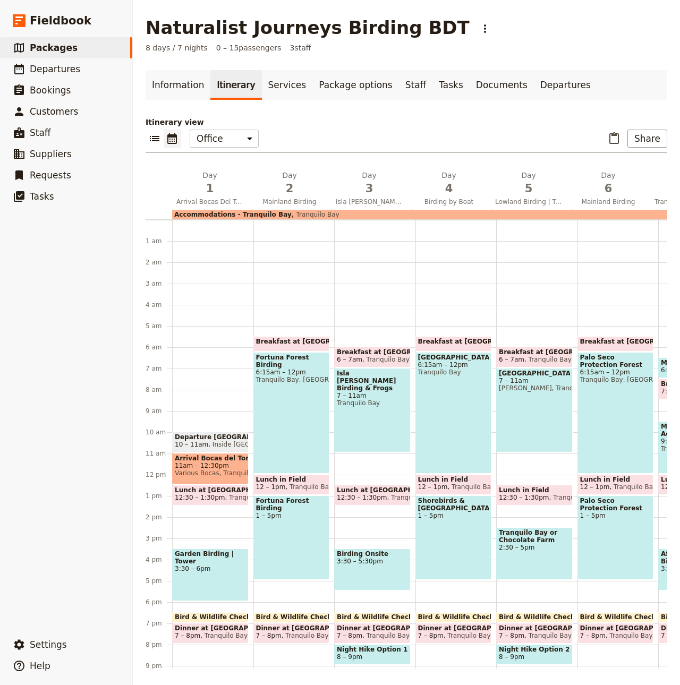
scroll to position [71, 0]
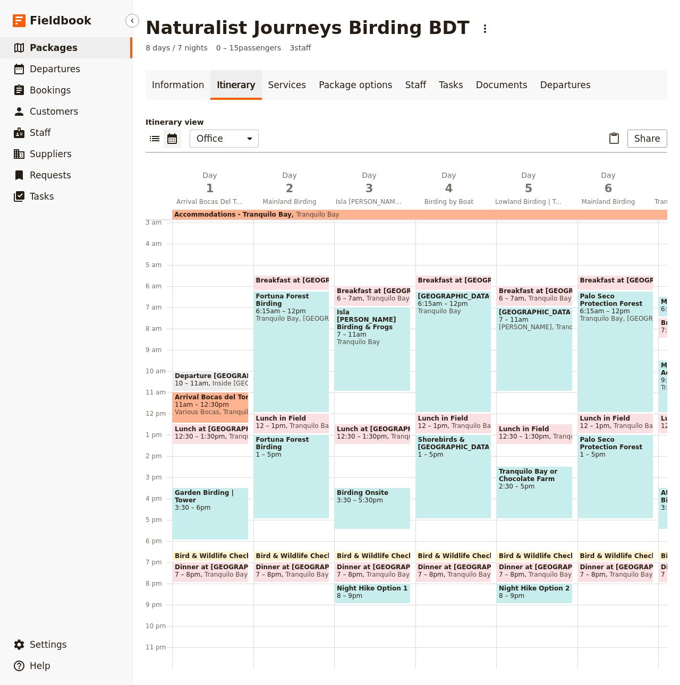
click at [78, 40] on link "​ Packages" at bounding box center [66, 47] width 132 height 21
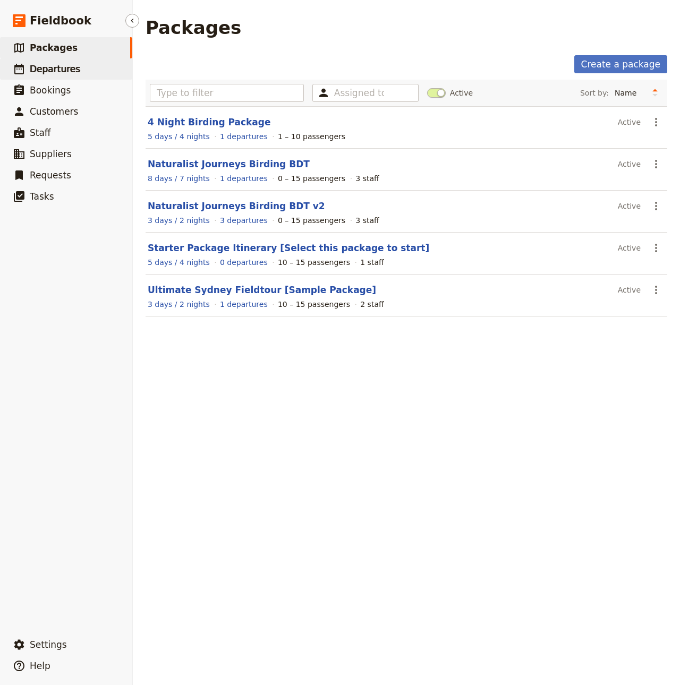
click at [56, 64] on span "Departures" at bounding box center [55, 69] width 50 height 11
select select "CREATED_AT"
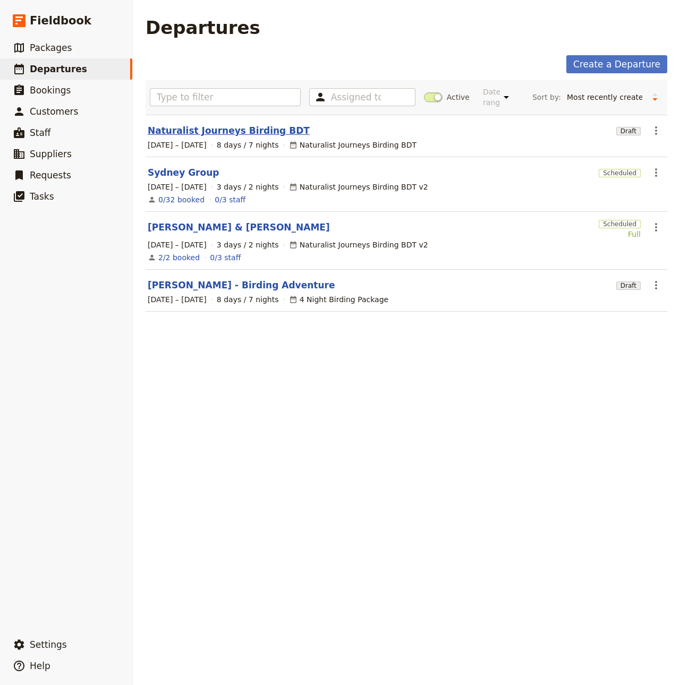
click at [231, 130] on link "Naturalist Journeys Birding BDT" at bounding box center [229, 130] width 162 height 13
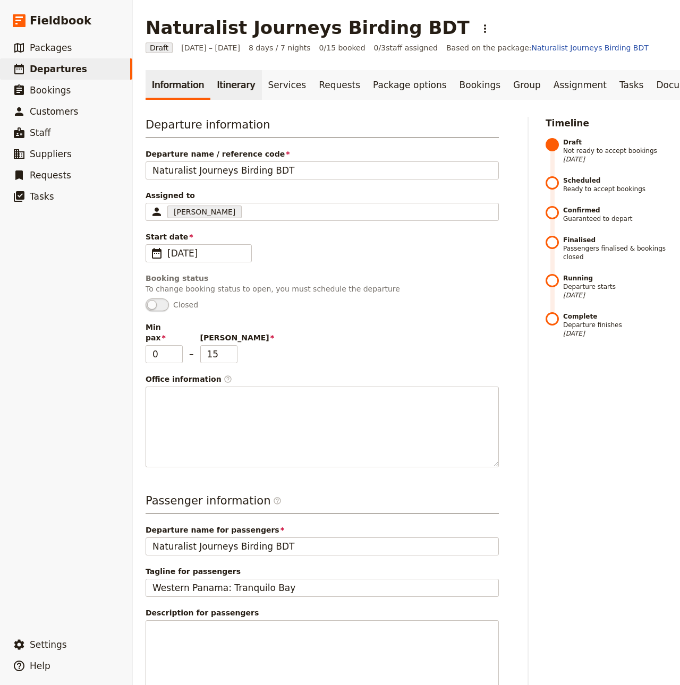
click at [224, 87] on link "Itinerary" at bounding box center [235, 85] width 51 height 30
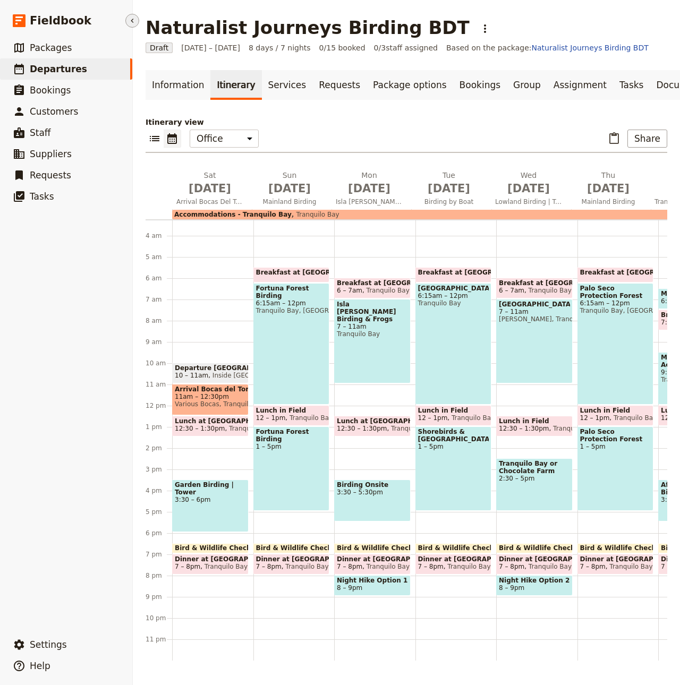
click at [131, 22] on icon "Hide menu" at bounding box center [132, 20] width 9 height 9
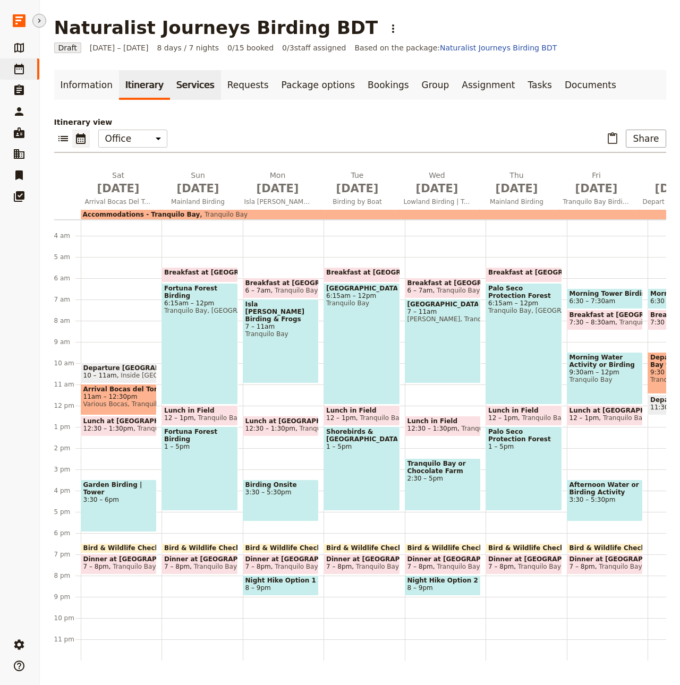
click at [176, 91] on link "Services" at bounding box center [195, 85] width 51 height 30
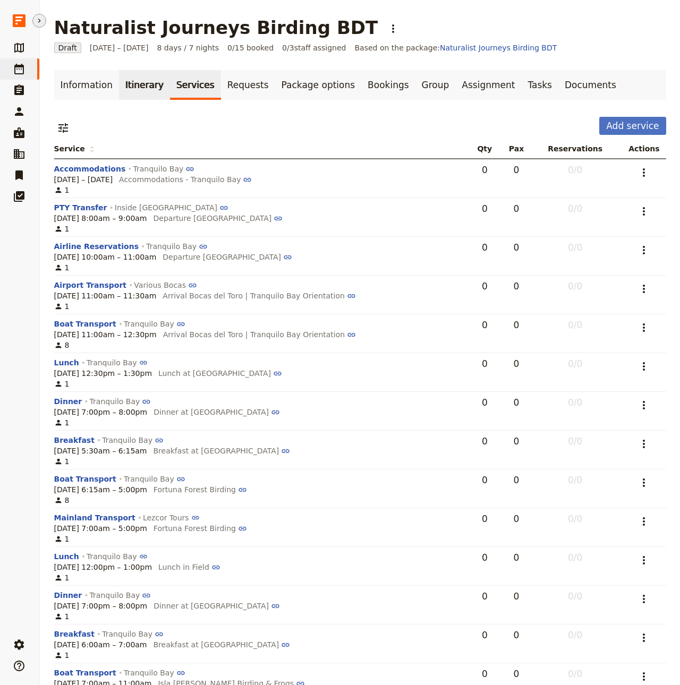
click at [146, 90] on link "Itinerary" at bounding box center [144, 85] width 51 height 30
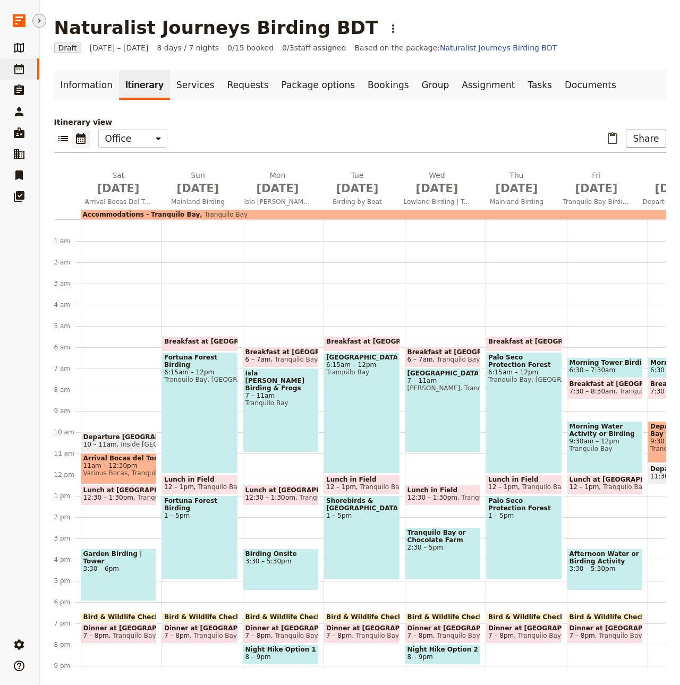
scroll to position [71, 0]
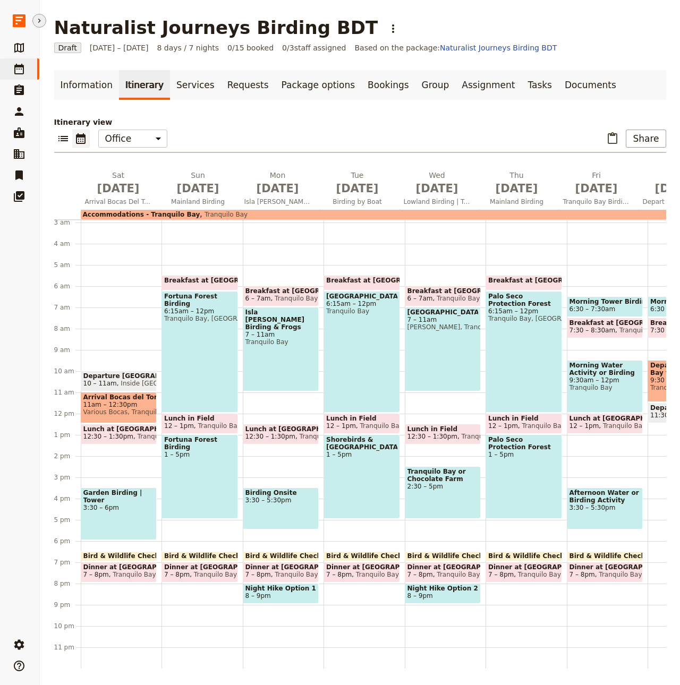
click at [189, 315] on span "Tranquilo Bay, [GEOGRAPHIC_DATA] Tours" at bounding box center [199, 318] width 71 height 7
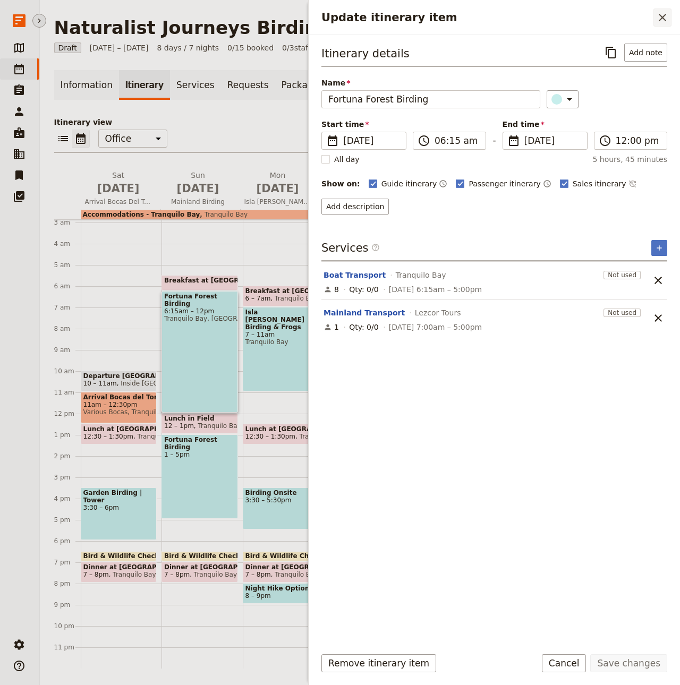
click at [664, 20] on icon "Close drawer" at bounding box center [662, 17] width 7 height 7
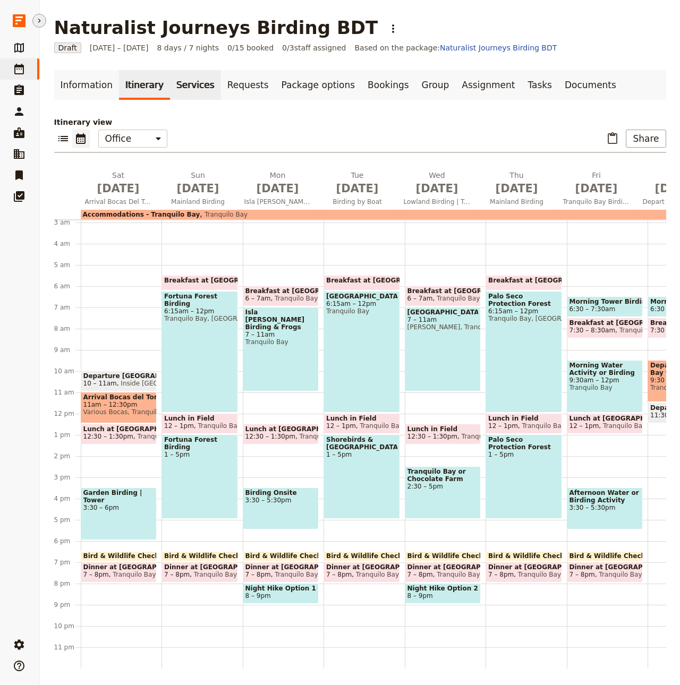
click at [185, 86] on link "Services" at bounding box center [195, 85] width 51 height 30
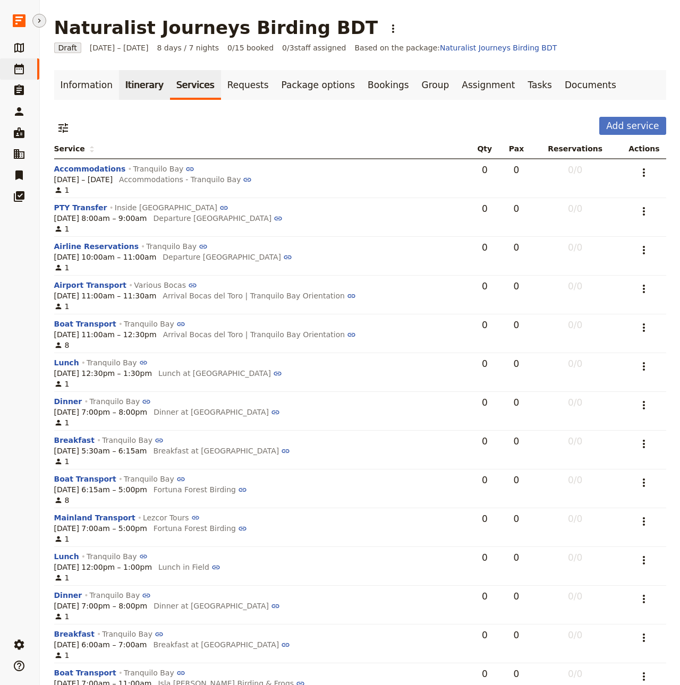
click at [124, 94] on link "Itinerary" at bounding box center [144, 85] width 51 height 30
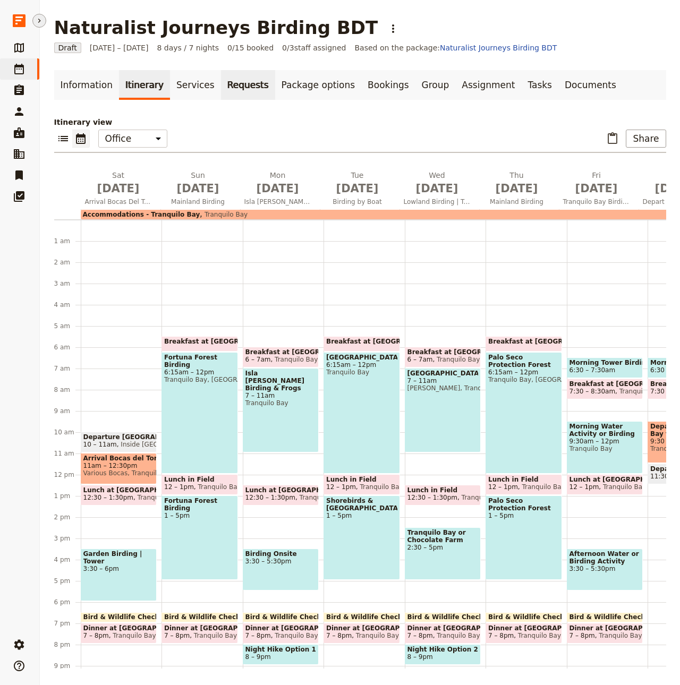
scroll to position [71, 0]
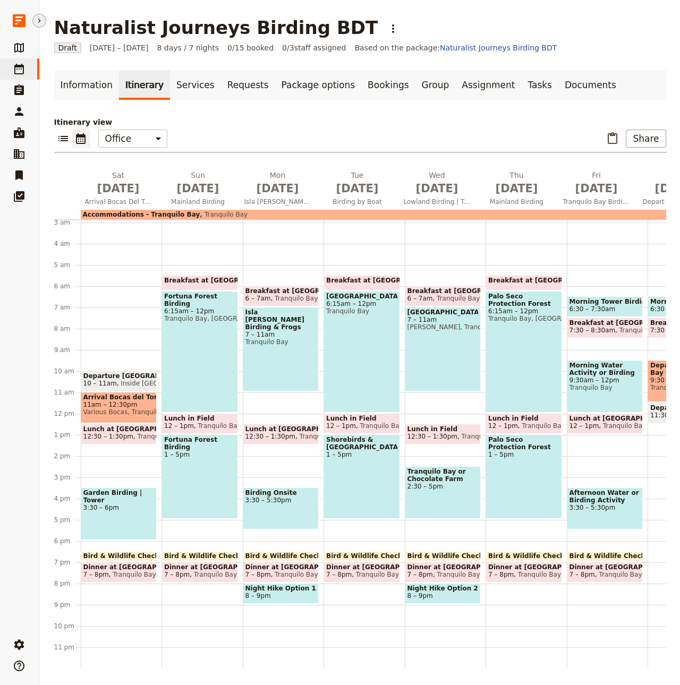
click at [37, 20] on icon "Hide menu" at bounding box center [39, 20] width 9 height 9
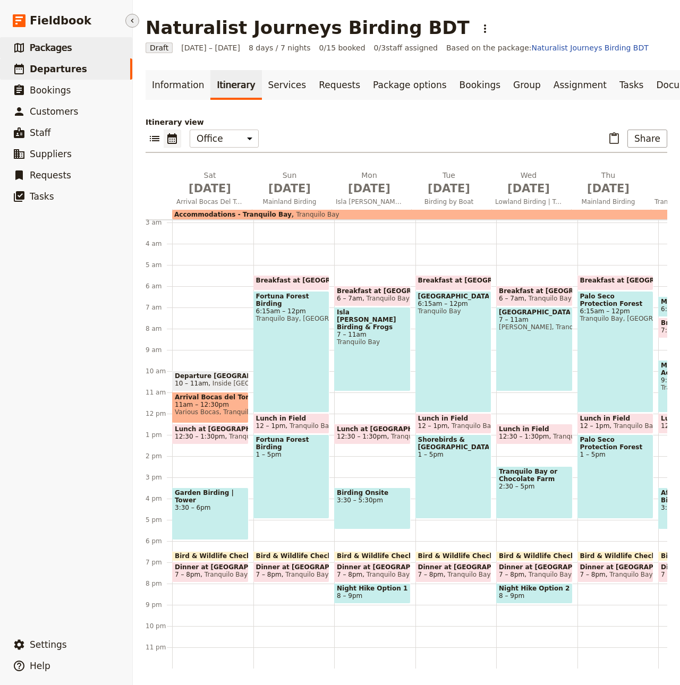
click at [69, 49] on link "​ Packages" at bounding box center [66, 47] width 132 height 21
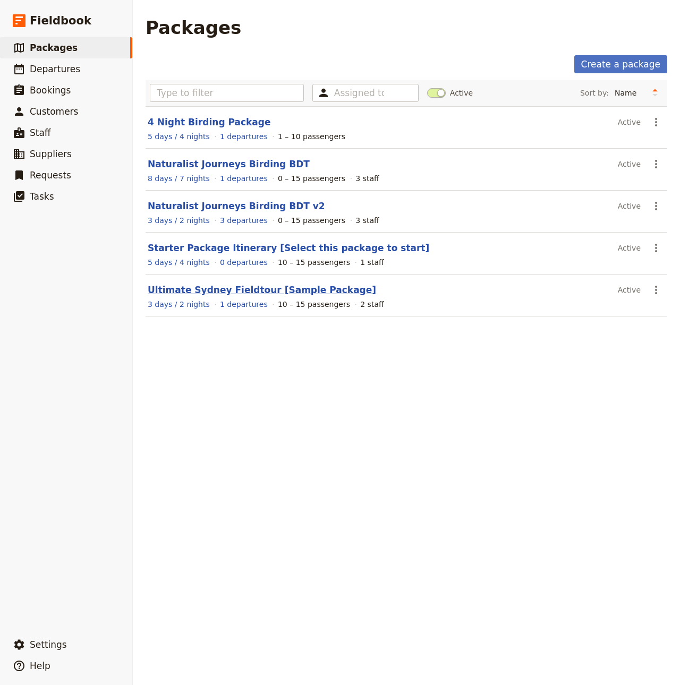
click at [249, 289] on link "Ultimate Sydney Fieldtour [Sample Package]" at bounding box center [262, 290] width 228 height 11
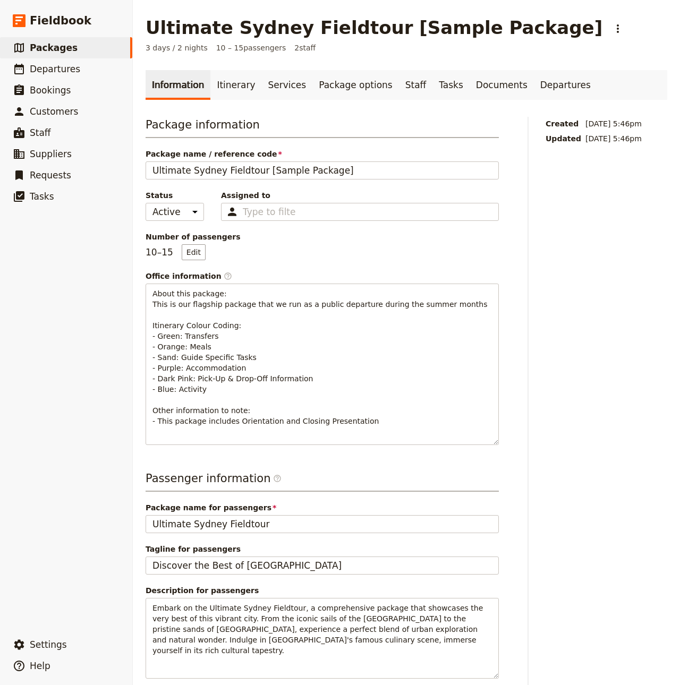
click at [132, 18] on icon "Hide menu" at bounding box center [132, 20] width 9 height 9
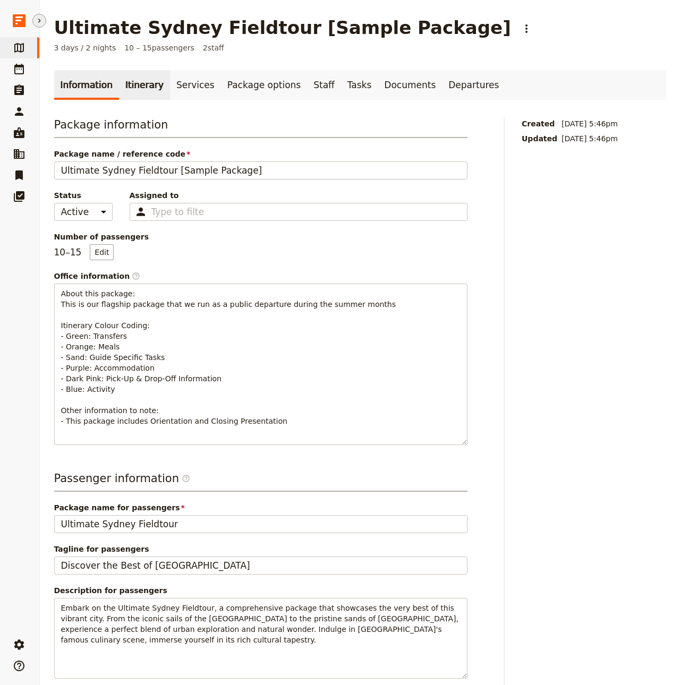
click at [125, 82] on link "Itinerary" at bounding box center [144, 85] width 51 height 30
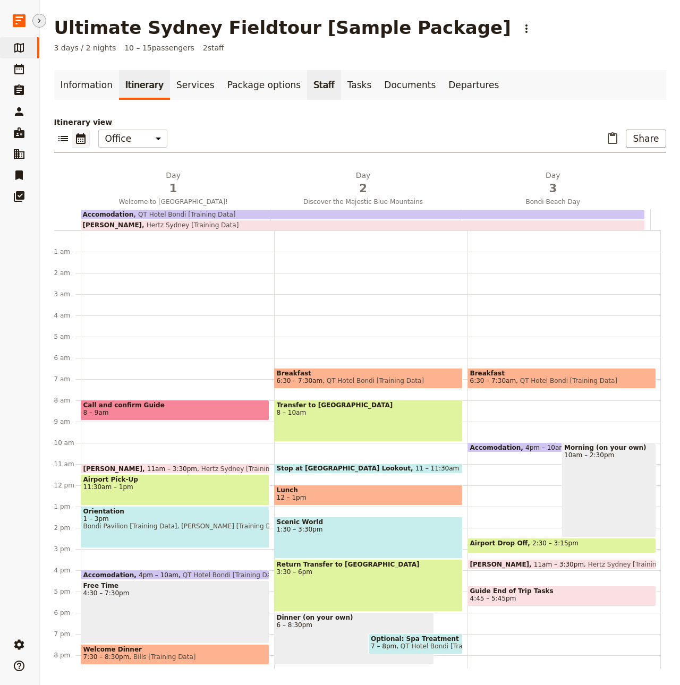
scroll to position [71, 0]
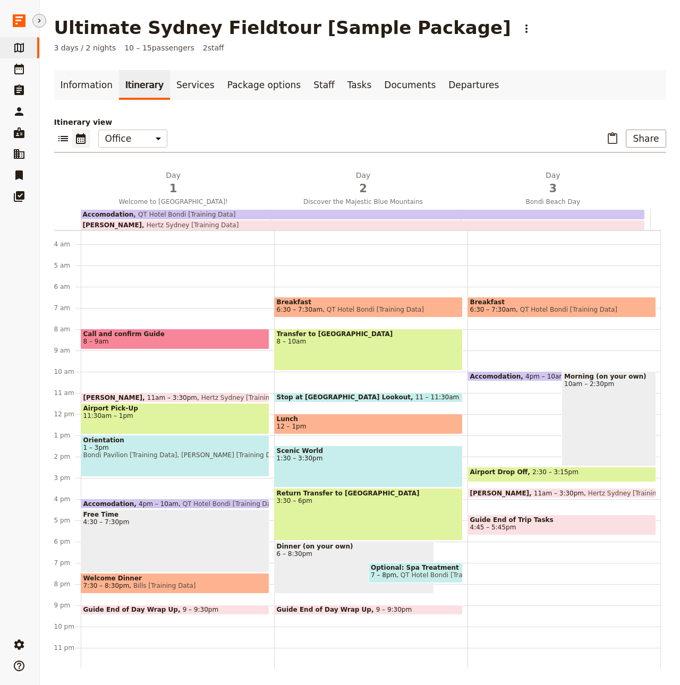
click at [468, 451] on div "Breakfast 6:30 – 7:30am QT Hotel Bondi [Training Data] Accomodation 4pm – 10am …" at bounding box center [564, 414] width 193 height 510
select select "2"
click at [350, 465] on div "Scenic World 1:30 – 3:30pm" at bounding box center [368, 467] width 189 height 42
select select "2"
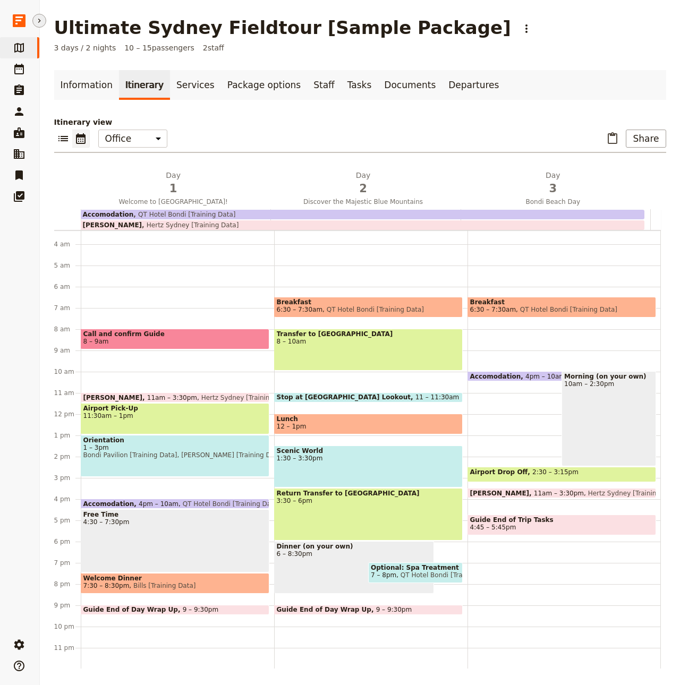
select select "2"
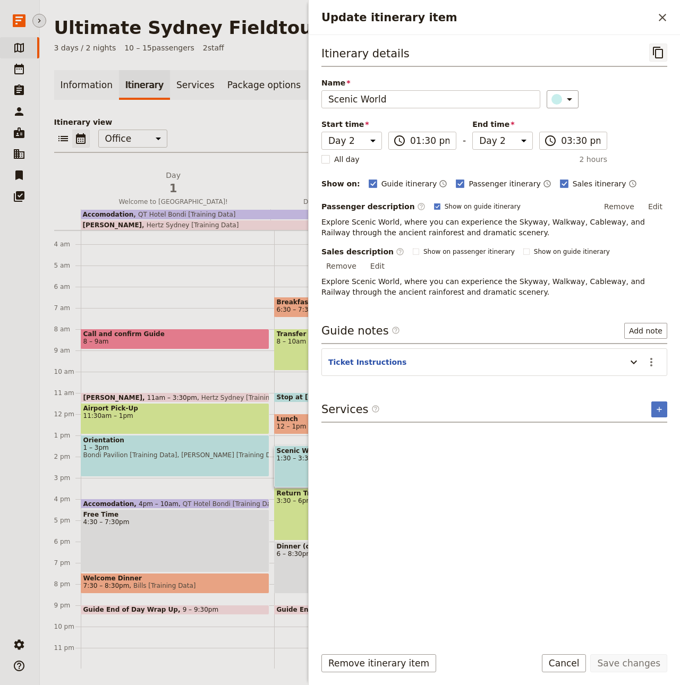
click at [649, 47] on button "​" at bounding box center [658, 53] width 18 height 18
click at [656, 26] on button "​" at bounding box center [663, 18] width 18 height 18
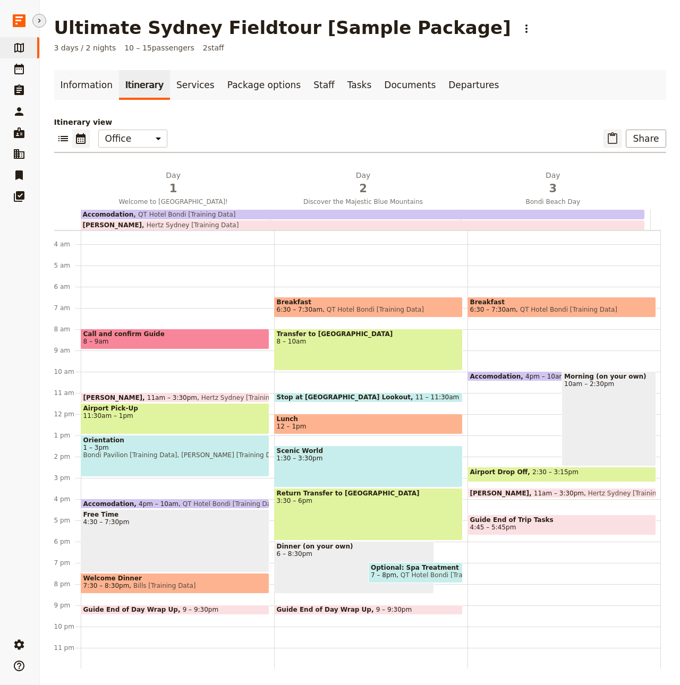
click at [608, 132] on icon "Paste itinerary item" at bounding box center [613, 138] width 10 height 12
select select "2"
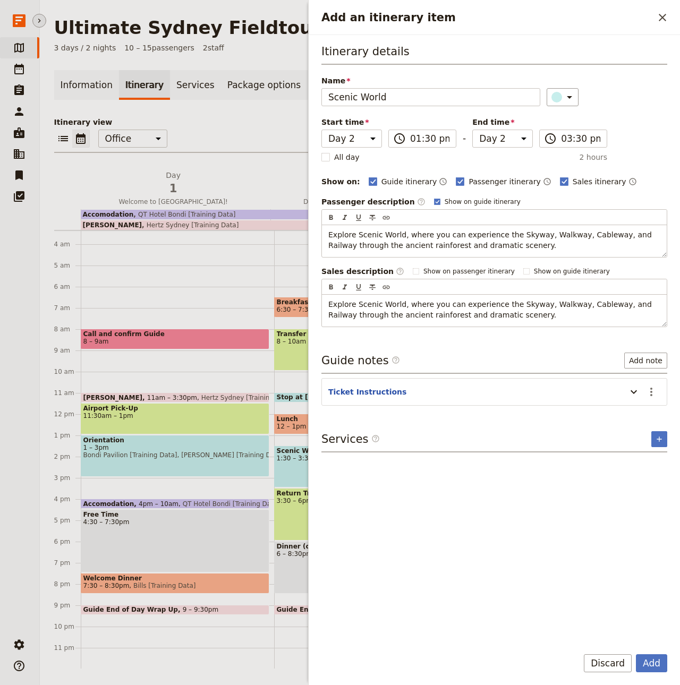
click at [636, 655] on button "Add" at bounding box center [651, 664] width 31 height 18
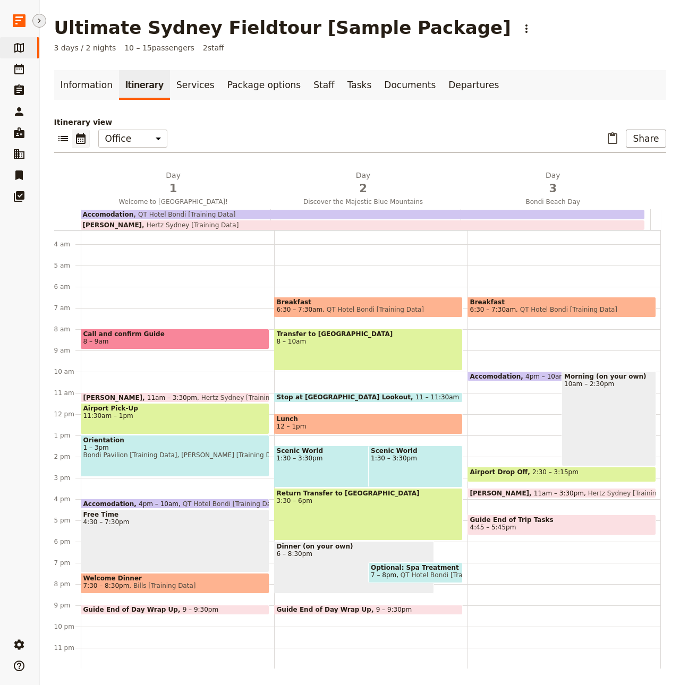
click at [381, 452] on span "Scenic World" at bounding box center [415, 450] width 89 height 7
select select "2"
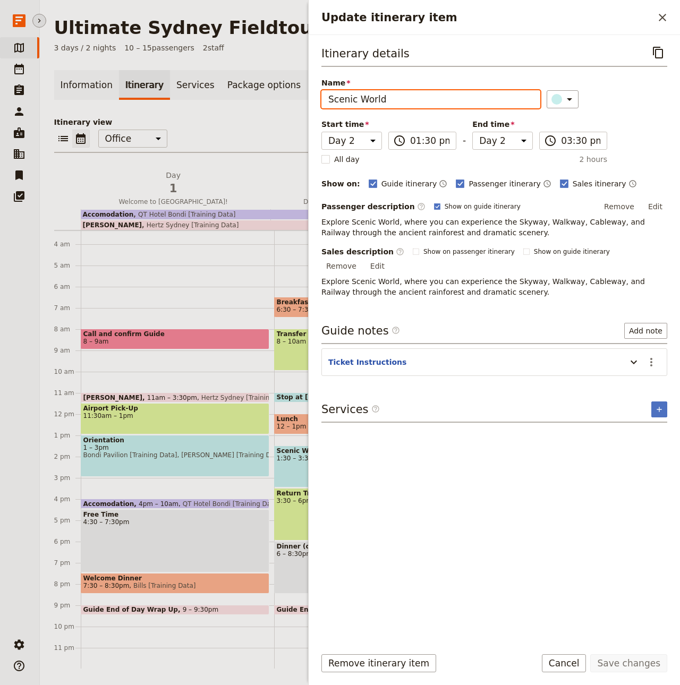
click at [406, 101] on input "Scenic World" at bounding box center [430, 99] width 219 height 18
type input "Zoo Visit"
click at [590, 655] on button "Save changes" at bounding box center [628, 664] width 77 height 18
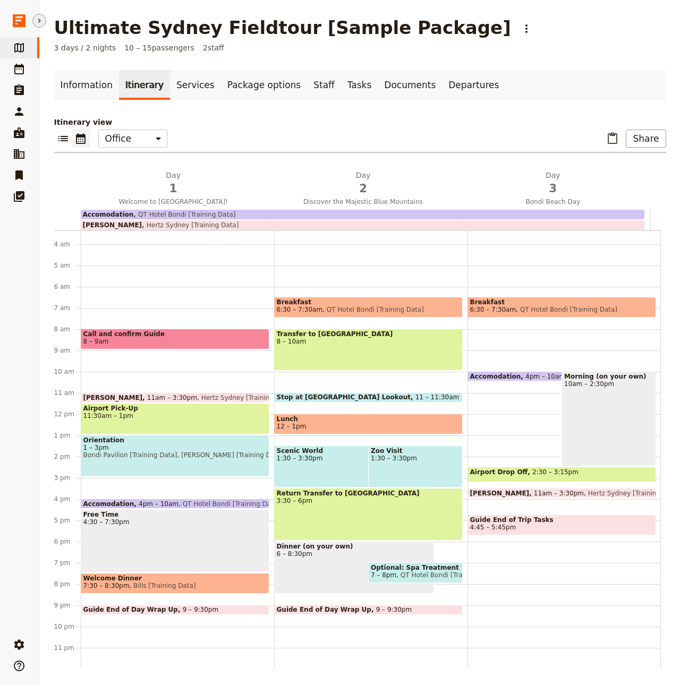
click at [485, 118] on p "Itinerary view" at bounding box center [360, 122] width 612 height 11
click at [393, 472] on div "Zoo Visit 1:30 – 3:30pm" at bounding box center [415, 467] width 95 height 42
select select "2"
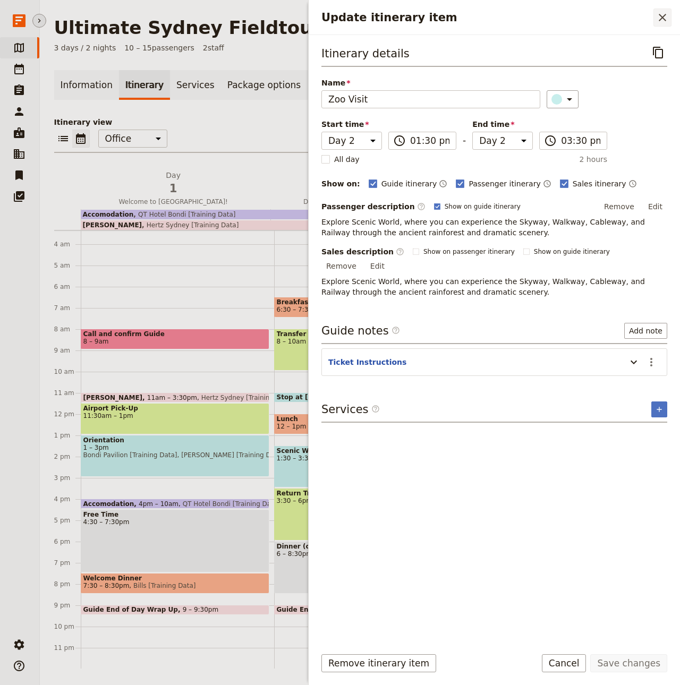
click at [656, 16] on icon "Close drawer" at bounding box center [662, 17] width 13 height 13
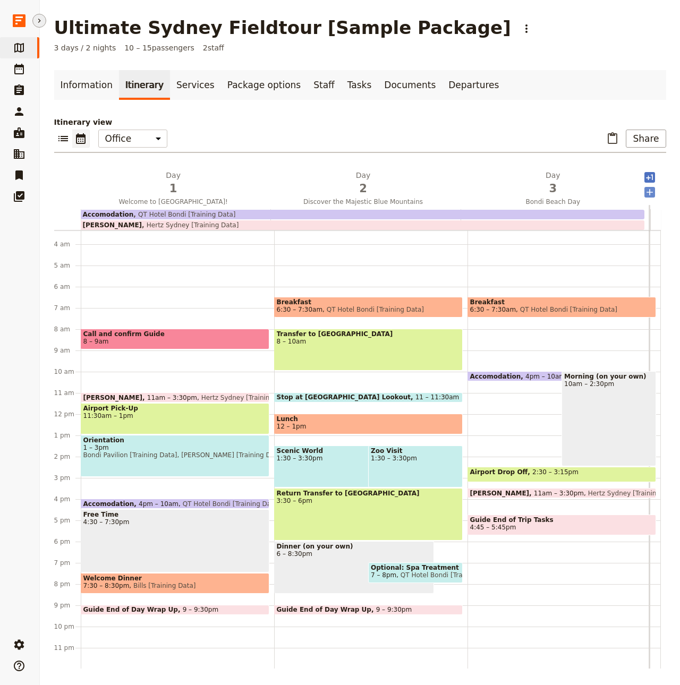
click at [644, 196] on icon "Add after day 3" at bounding box center [649, 192] width 11 height 11
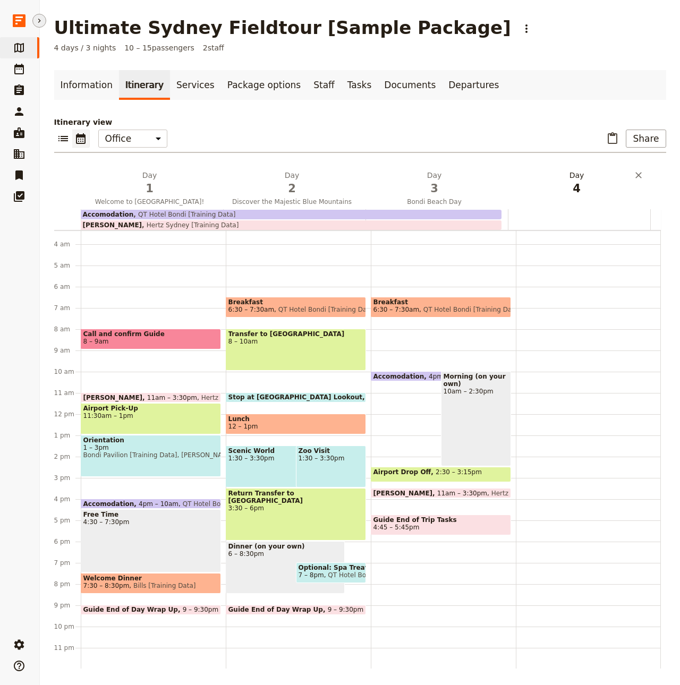
click at [572, 183] on span "4" at bounding box center [577, 189] width 130 height 16
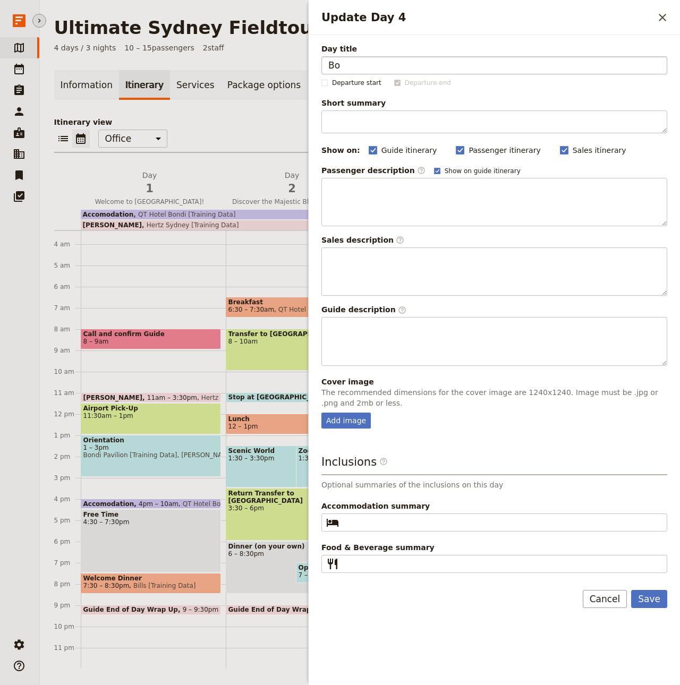
type input "B"
type input "Art Day (Day 3 Alternative)"
click at [631, 590] on button "Save" at bounding box center [649, 599] width 36 height 18
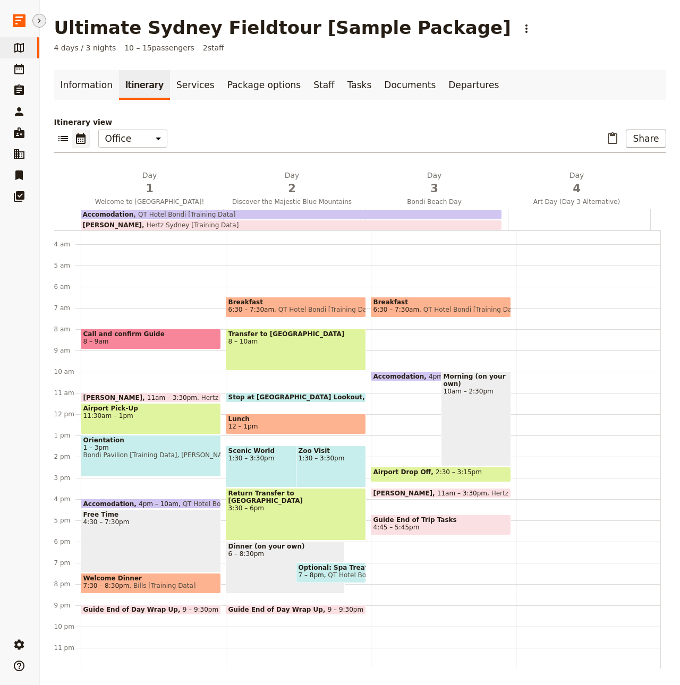
click at [561, 35] on div "Ultimate Sydney Fieldtour [Sample Package] ​" at bounding box center [360, 27] width 612 height 21
click at [394, 131] on div "​ ​ Office Guide Passenger Sales ​ Share" at bounding box center [360, 141] width 612 height 23
click at [633, 176] on icon "Delete day Art Day (Day 3 Alternative)" at bounding box center [638, 175] width 11 height 11
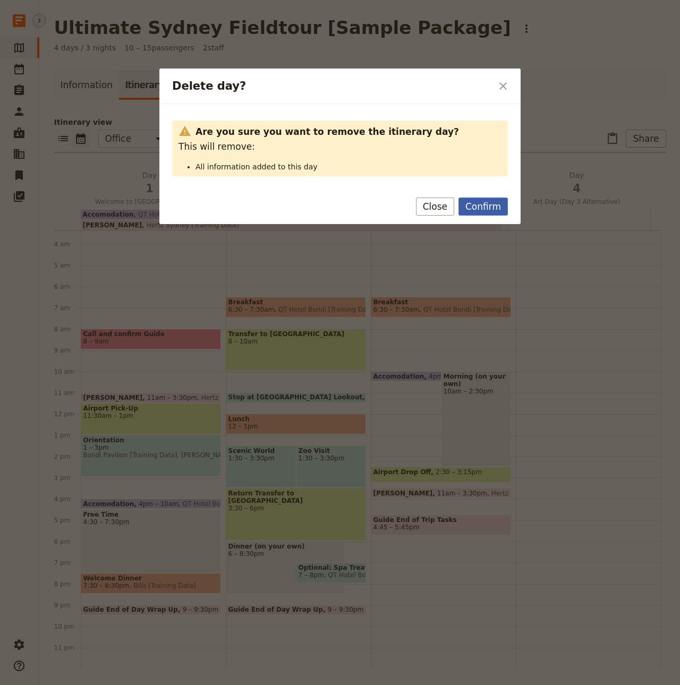
click at [477, 208] on button "Confirm" at bounding box center [483, 207] width 49 height 18
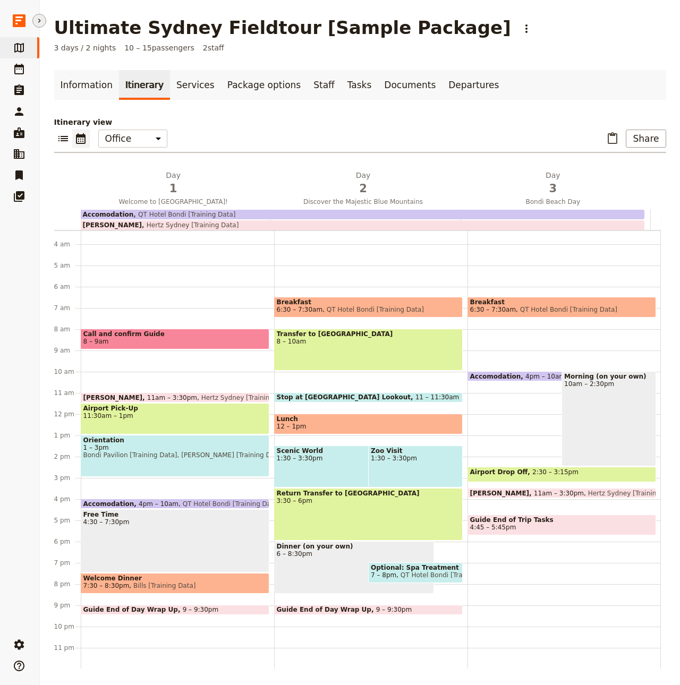
click at [34, 23] on button "​" at bounding box center [39, 21] width 14 height 14
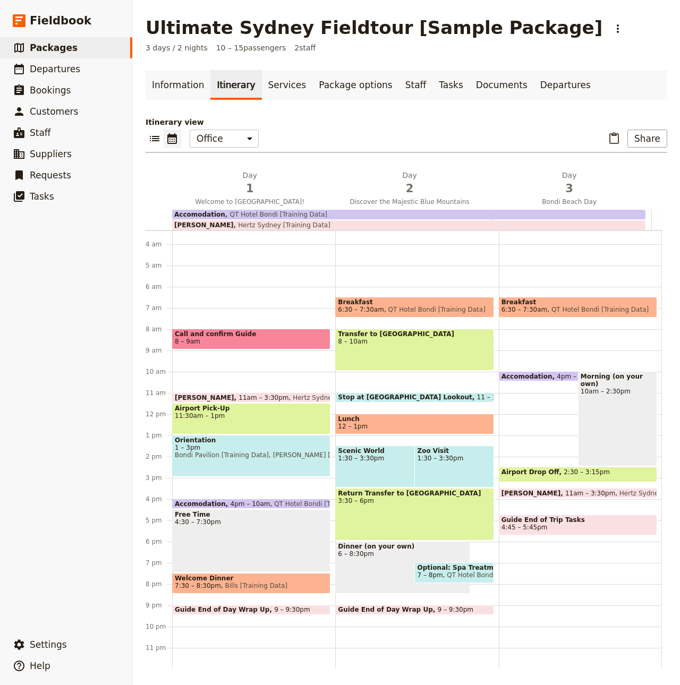
click at [49, 39] on link "​ Packages" at bounding box center [66, 47] width 132 height 21
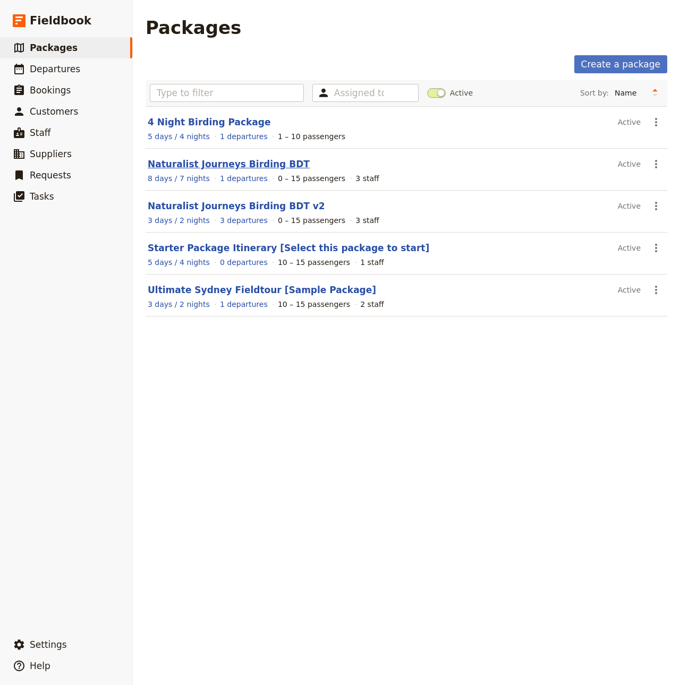
click at [226, 167] on link "Naturalist Journeys Birding BDT" at bounding box center [229, 164] width 162 height 11
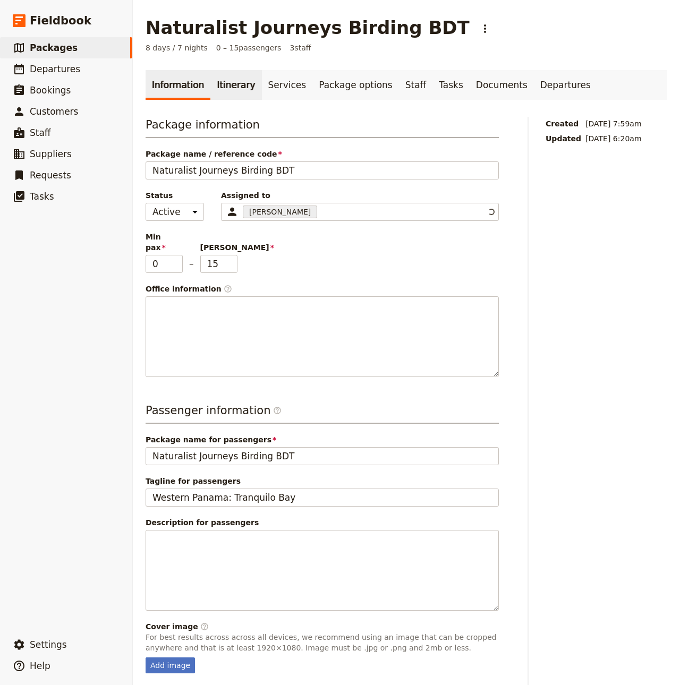
click at [221, 72] on link "Itinerary" at bounding box center [235, 85] width 51 height 30
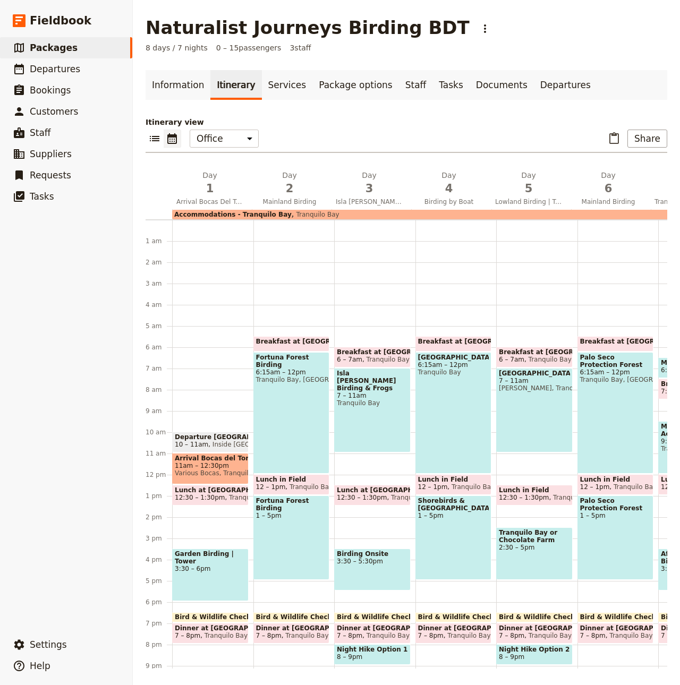
scroll to position [71, 0]
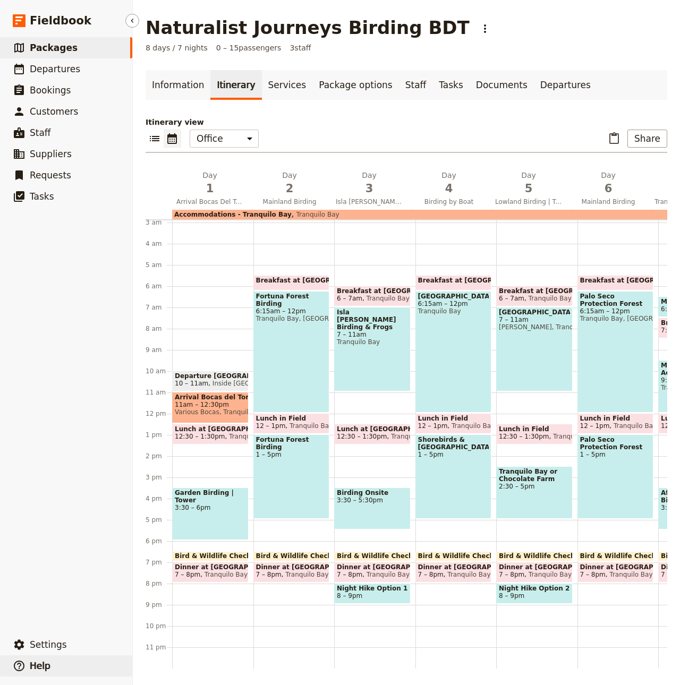
click at [71, 662] on button "​ Help" at bounding box center [66, 666] width 132 height 21
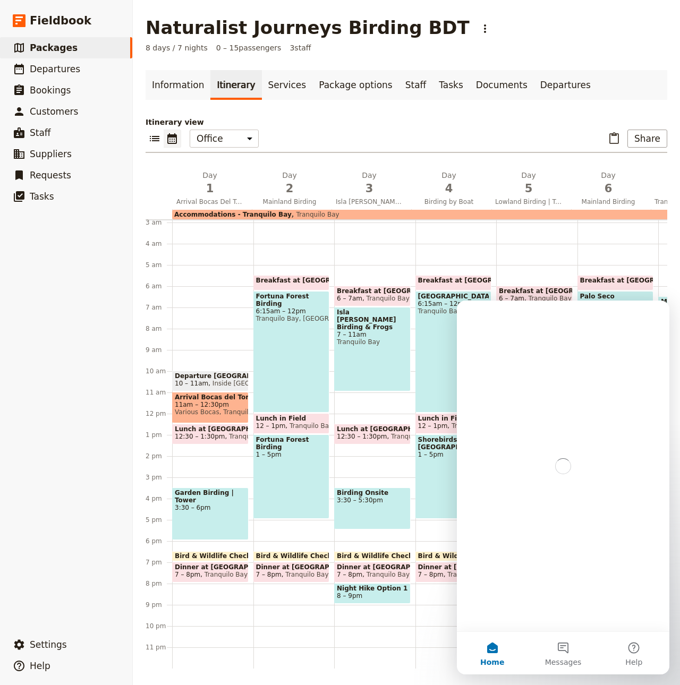
scroll to position [0, 0]
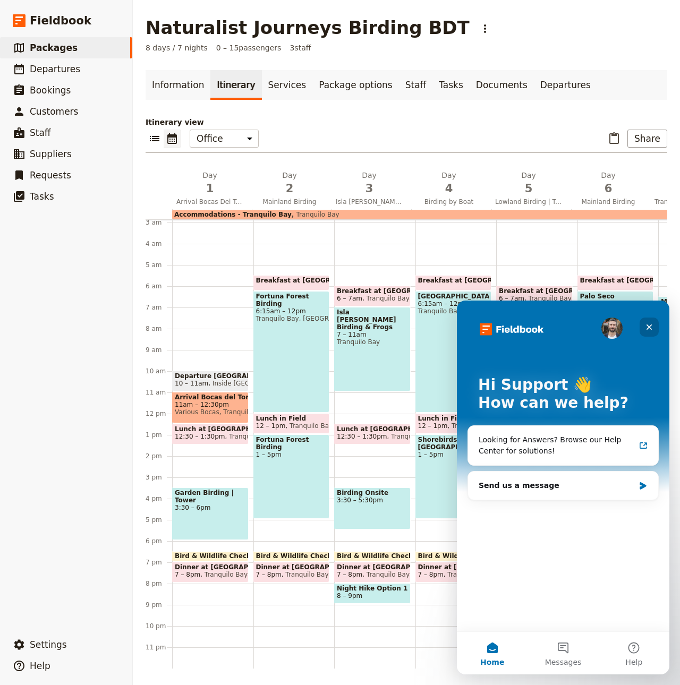
click at [649, 326] on icon "Close" at bounding box center [649, 327] width 9 height 9
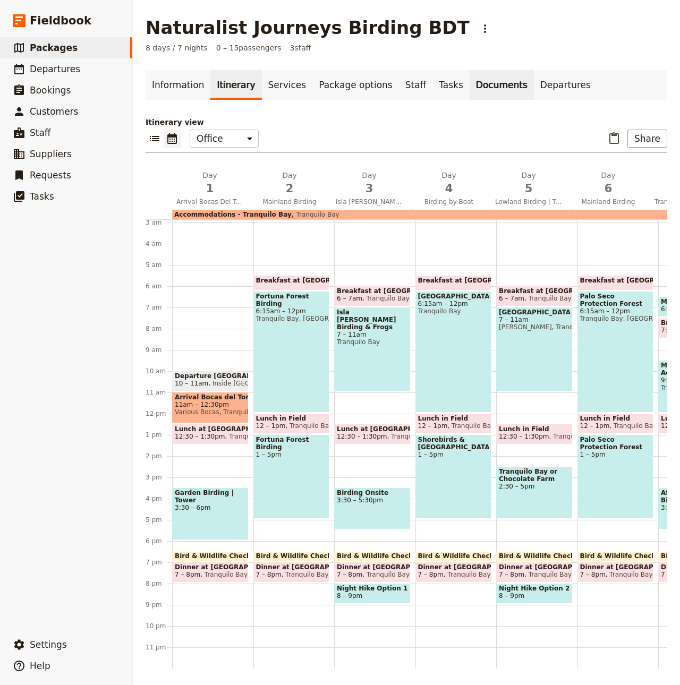
click at [480, 89] on link "Documents" at bounding box center [502, 85] width 64 height 30
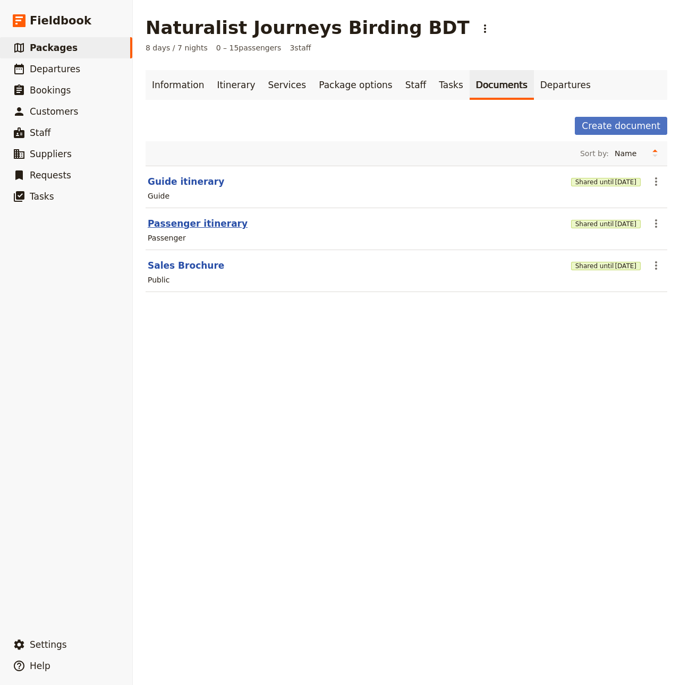
click at [227, 224] on button "Passenger itinerary" at bounding box center [198, 223] width 100 height 13
select select "PASSENGER"
select select "RUN_SHEET"
select select "DEFAULT"
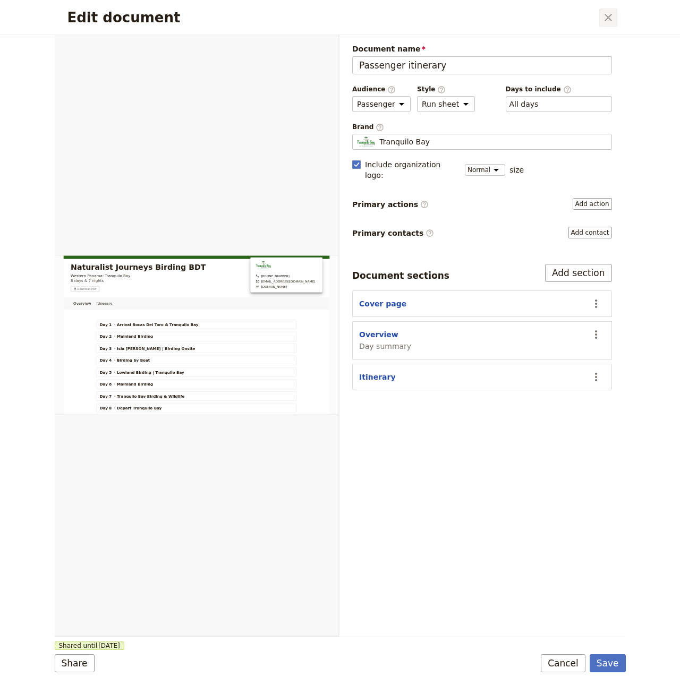
click at [606, 21] on icon "Close dialog" at bounding box center [608, 17] width 13 height 13
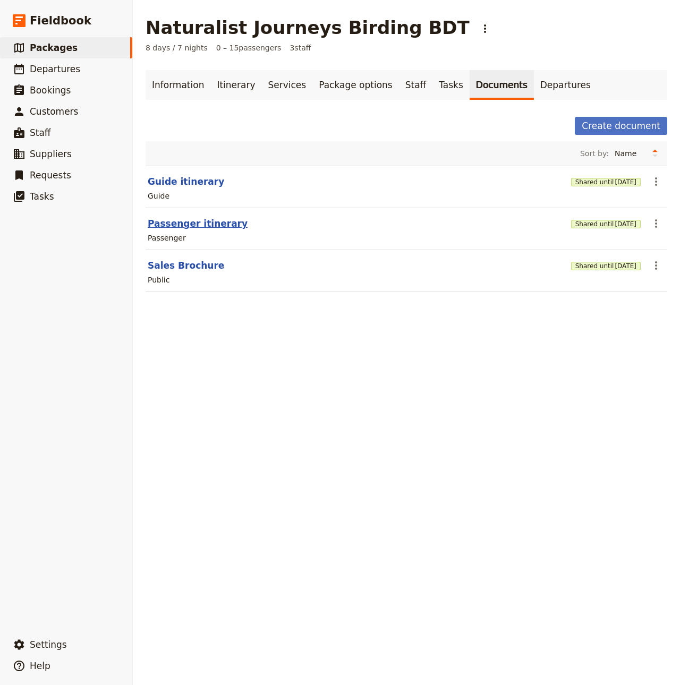
click at [194, 227] on button "Passenger itinerary" at bounding box center [198, 223] width 100 height 13
select select "PASSENGER"
select select "RUN_SHEET"
select select "DEFAULT"
click at [224, 87] on link "Itinerary" at bounding box center [235, 85] width 51 height 30
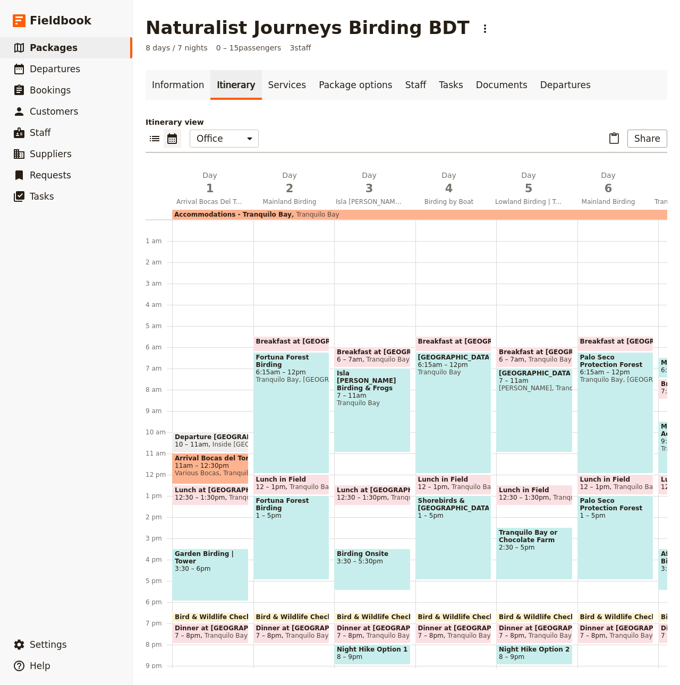
scroll to position [71, 0]
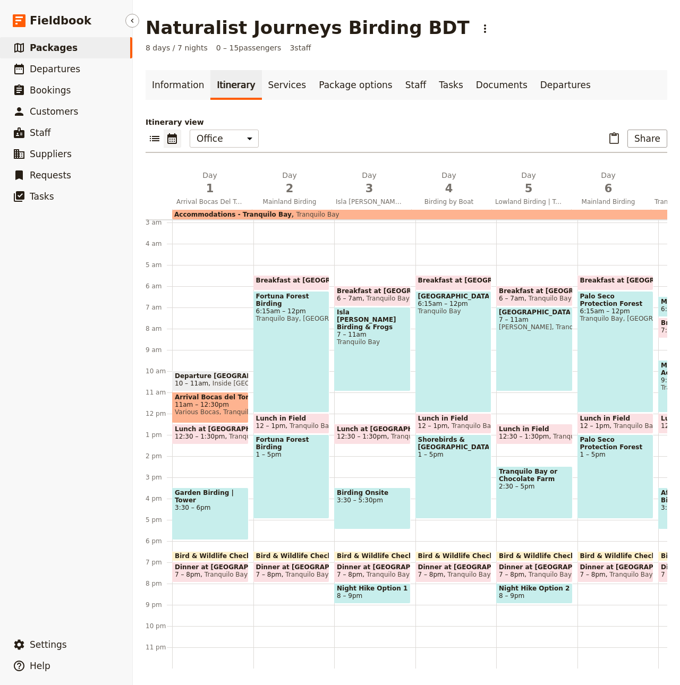
click at [71, 49] on link "​ Packages" at bounding box center [66, 47] width 132 height 21
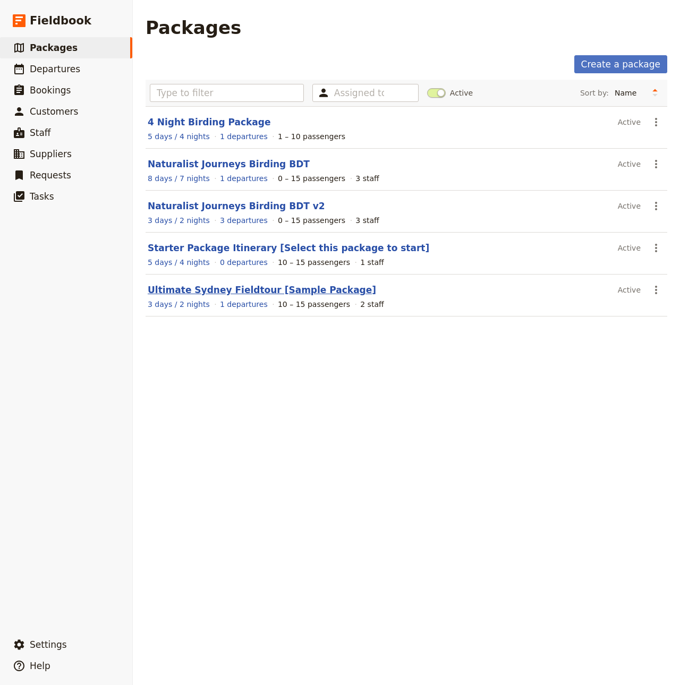
click at [248, 291] on link "Ultimate Sydney Fieldtour [Sample Package]" at bounding box center [262, 290] width 228 height 11
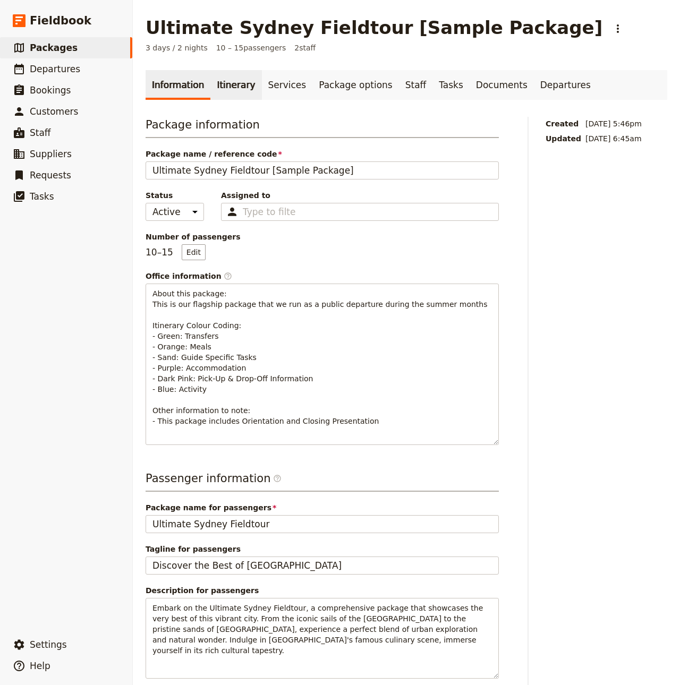
click at [232, 90] on link "Itinerary" at bounding box center [235, 85] width 51 height 30
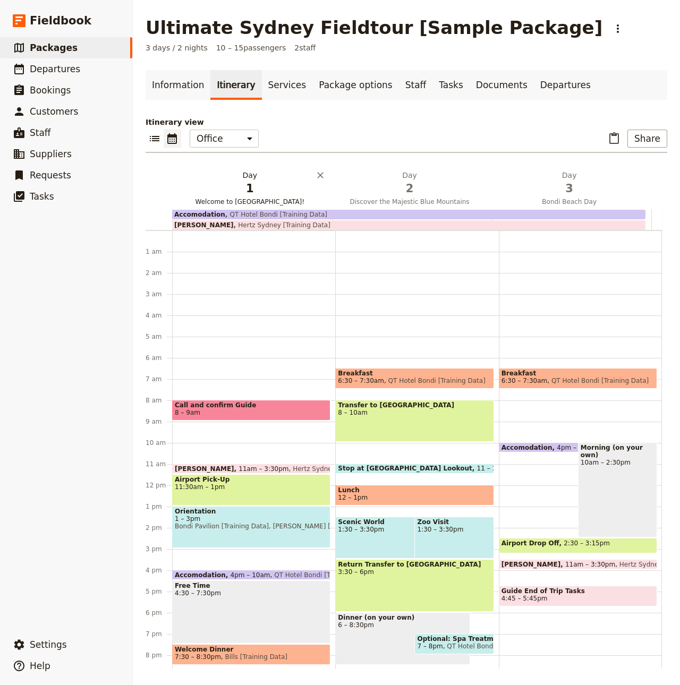
scroll to position [71, 0]
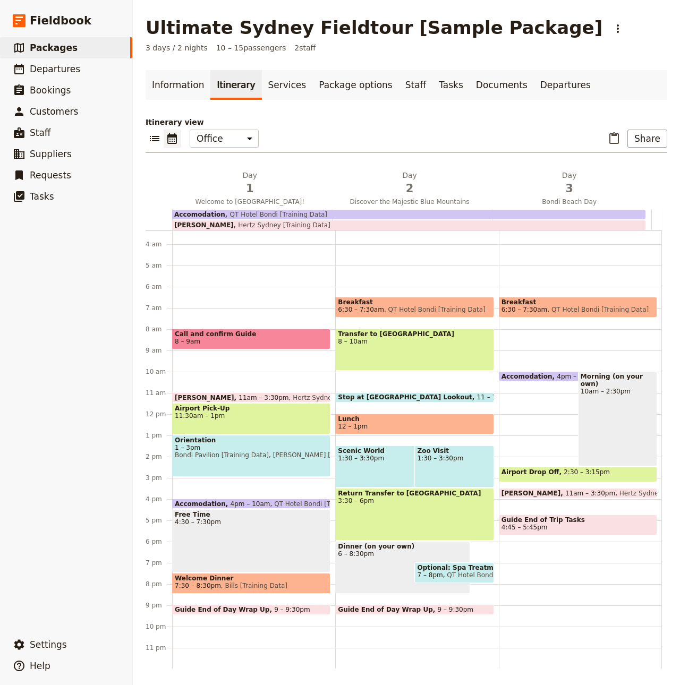
click at [257, 226] on span "Hertz Sydney [Training Data]" at bounding box center [282, 225] width 97 height 7
select select "3"
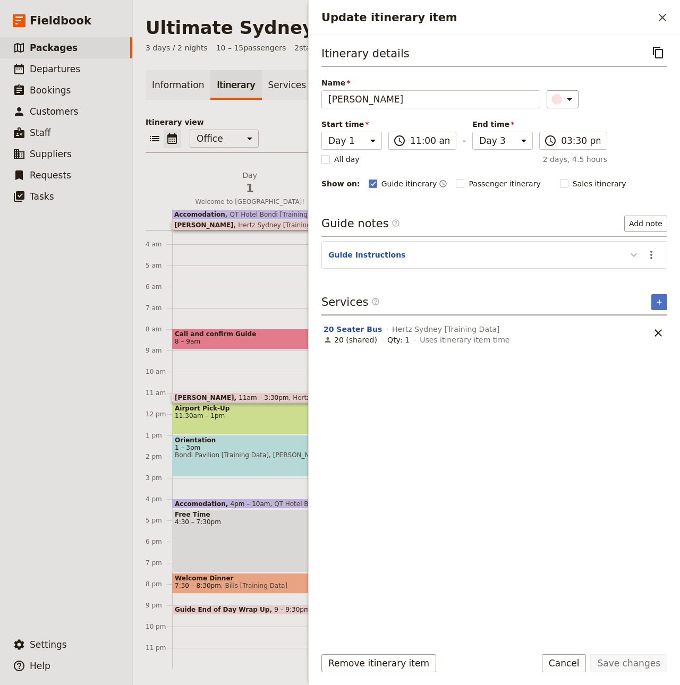
click at [633, 256] on icon "Update itinerary item" at bounding box center [633, 255] width 13 height 13
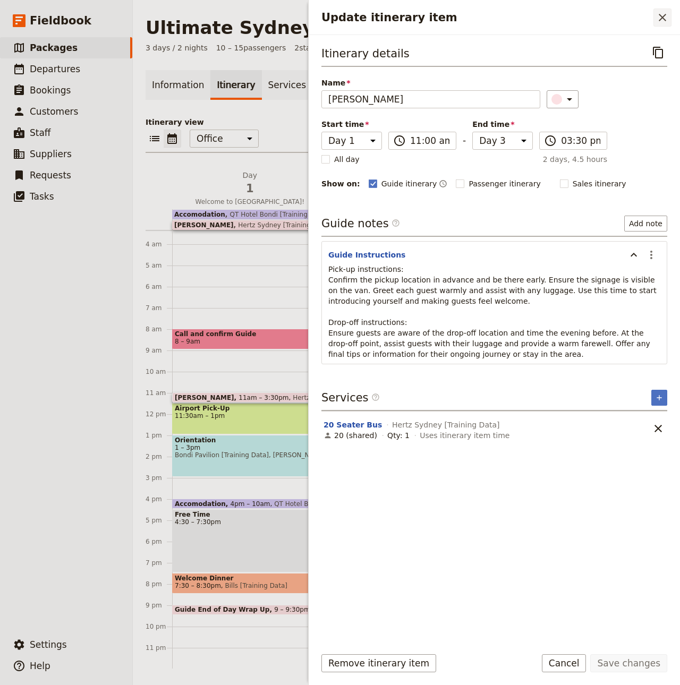
click at [660, 21] on icon "Close drawer" at bounding box center [662, 17] width 13 height 13
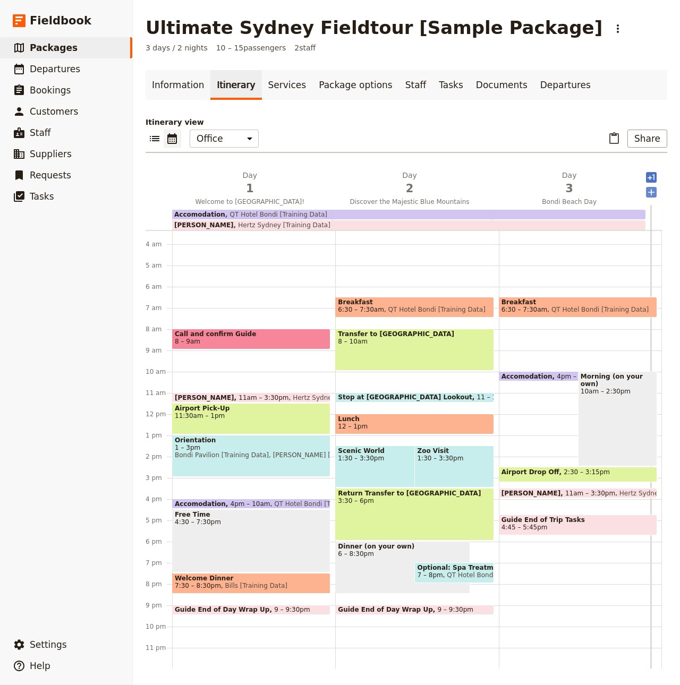
click at [646, 194] on icon "Add after day 3" at bounding box center [651, 192] width 11 height 11
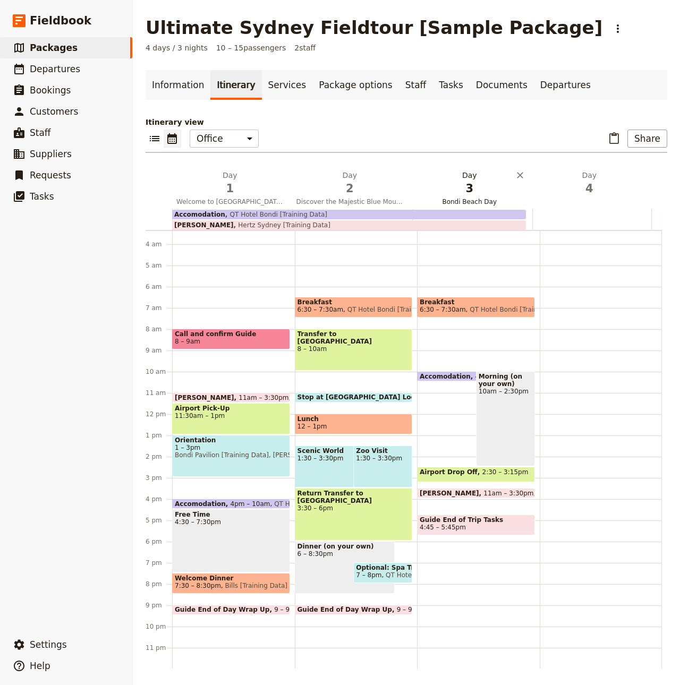
click at [455, 194] on span "3" at bounding box center [469, 189] width 107 height 16
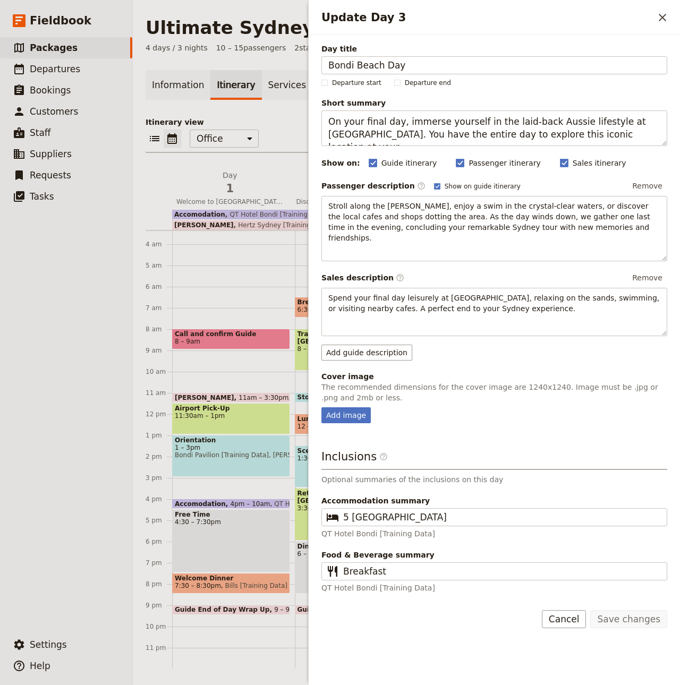
drag, startPoint x: 665, startPoint y: 19, endPoint x: 660, endPoint y: 28, distance: 10.0
click at [665, 19] on icon "Close drawer" at bounding box center [662, 17] width 13 height 13
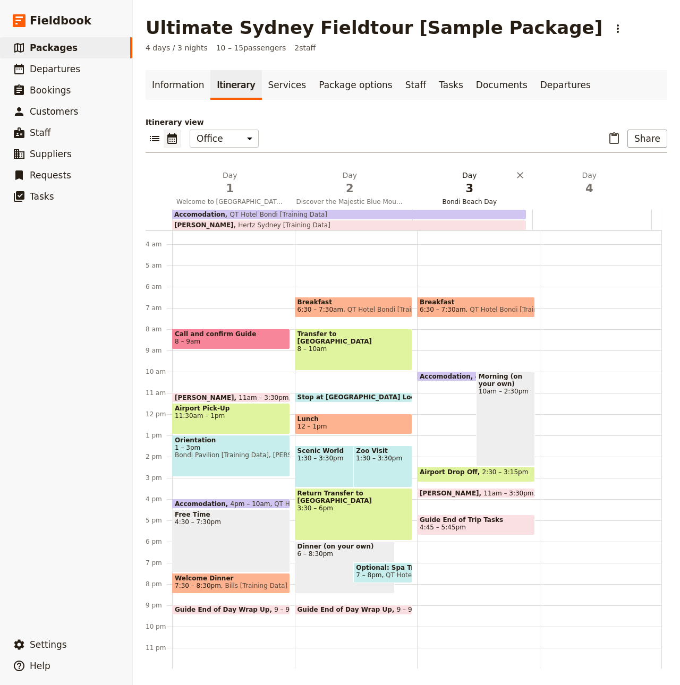
click at [456, 186] on span "3" at bounding box center [469, 189] width 107 height 16
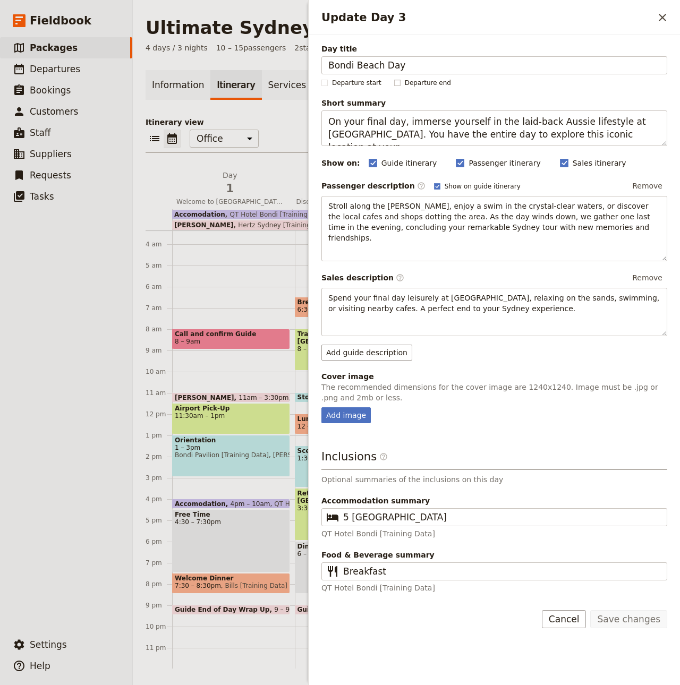
click at [405, 83] on span "Departure end" at bounding box center [428, 83] width 46 height 9
click at [394, 79] on input "Departure end" at bounding box center [394, 78] width 1 height 1
checkbox input "true"
click at [631, 614] on button "Save changes" at bounding box center [628, 619] width 77 height 18
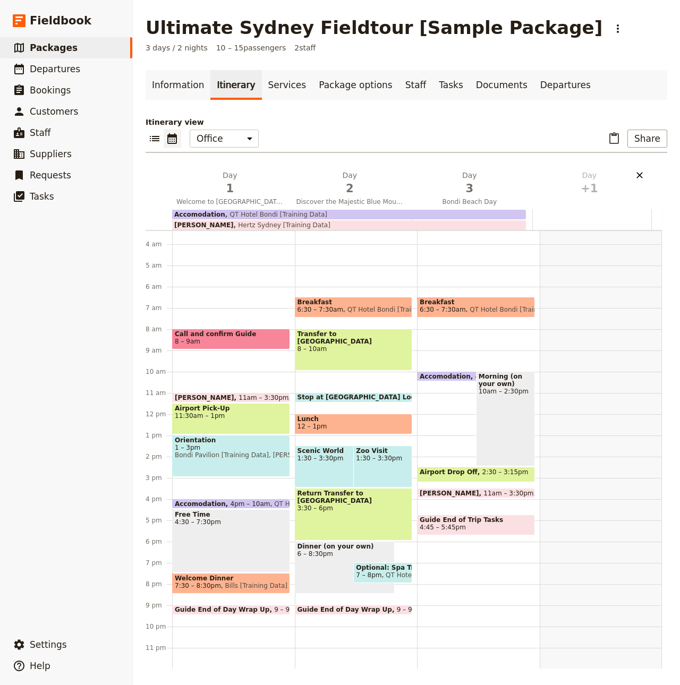
click at [634, 175] on icon "Delete day undefined" at bounding box center [639, 175] width 11 height 11
